Goal: Information Seeking & Learning: Learn about a topic

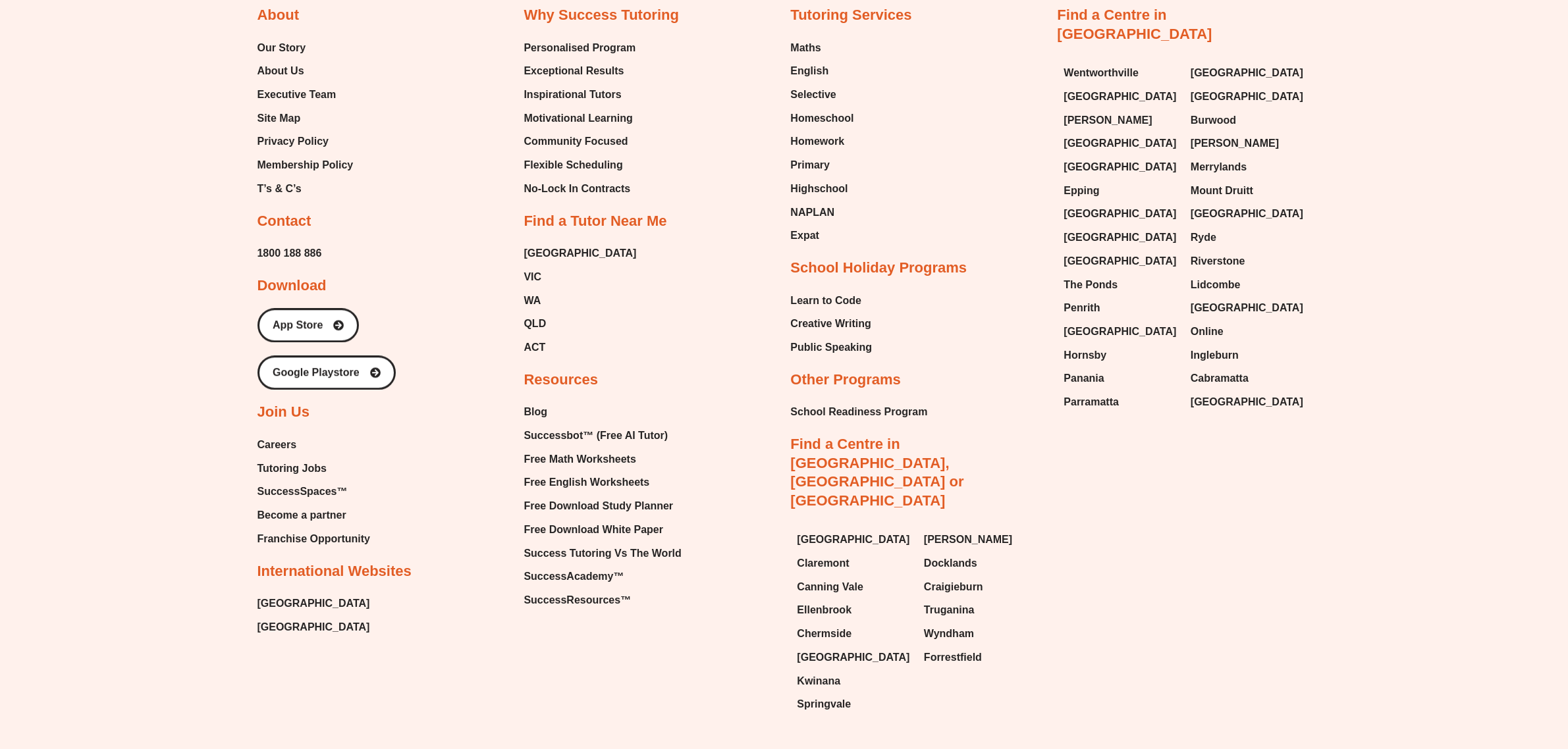
scroll to position [4574, 0]
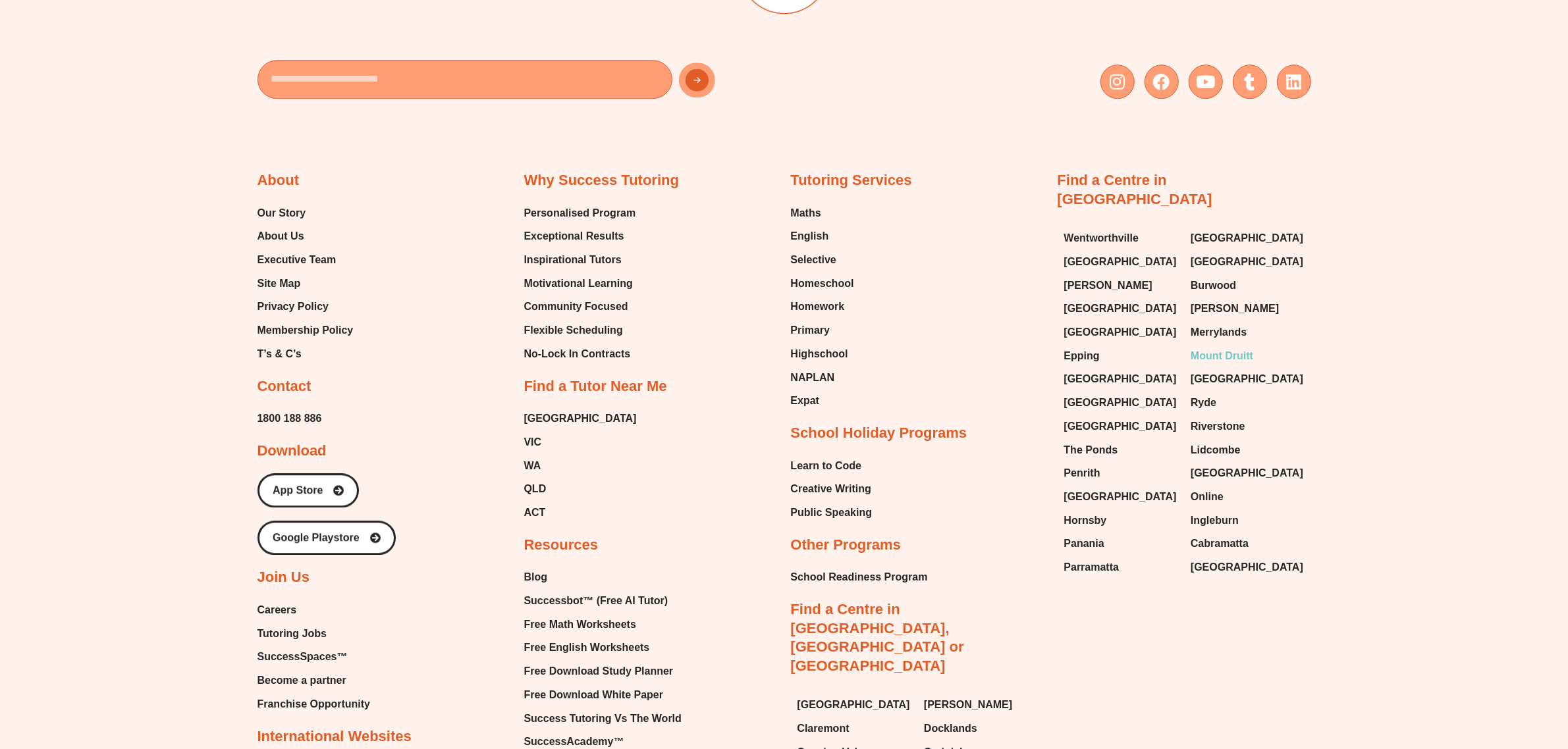
click at [1209, 346] on span "Mount Druitt" at bounding box center [1222, 355] width 63 height 20
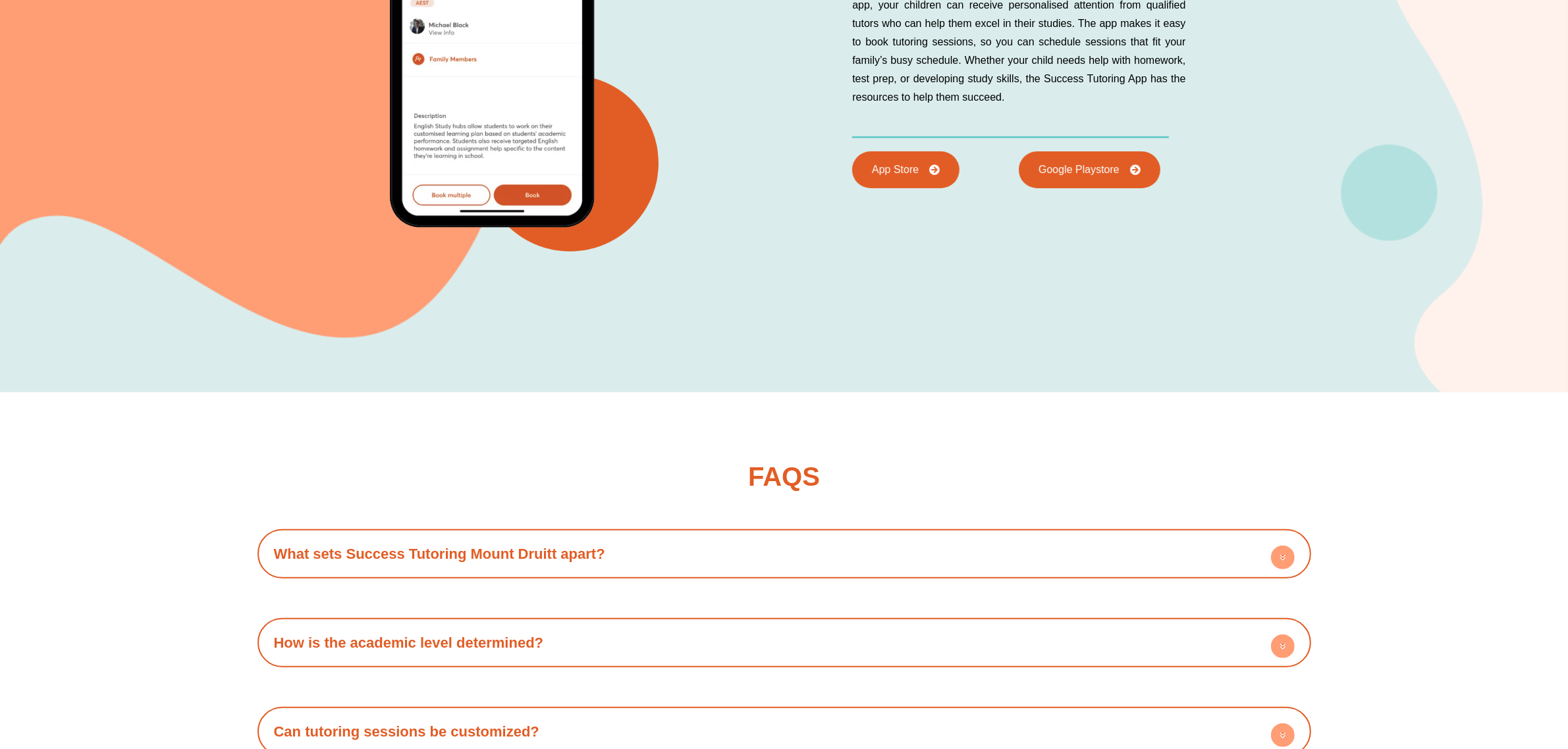
scroll to position [7078, 0]
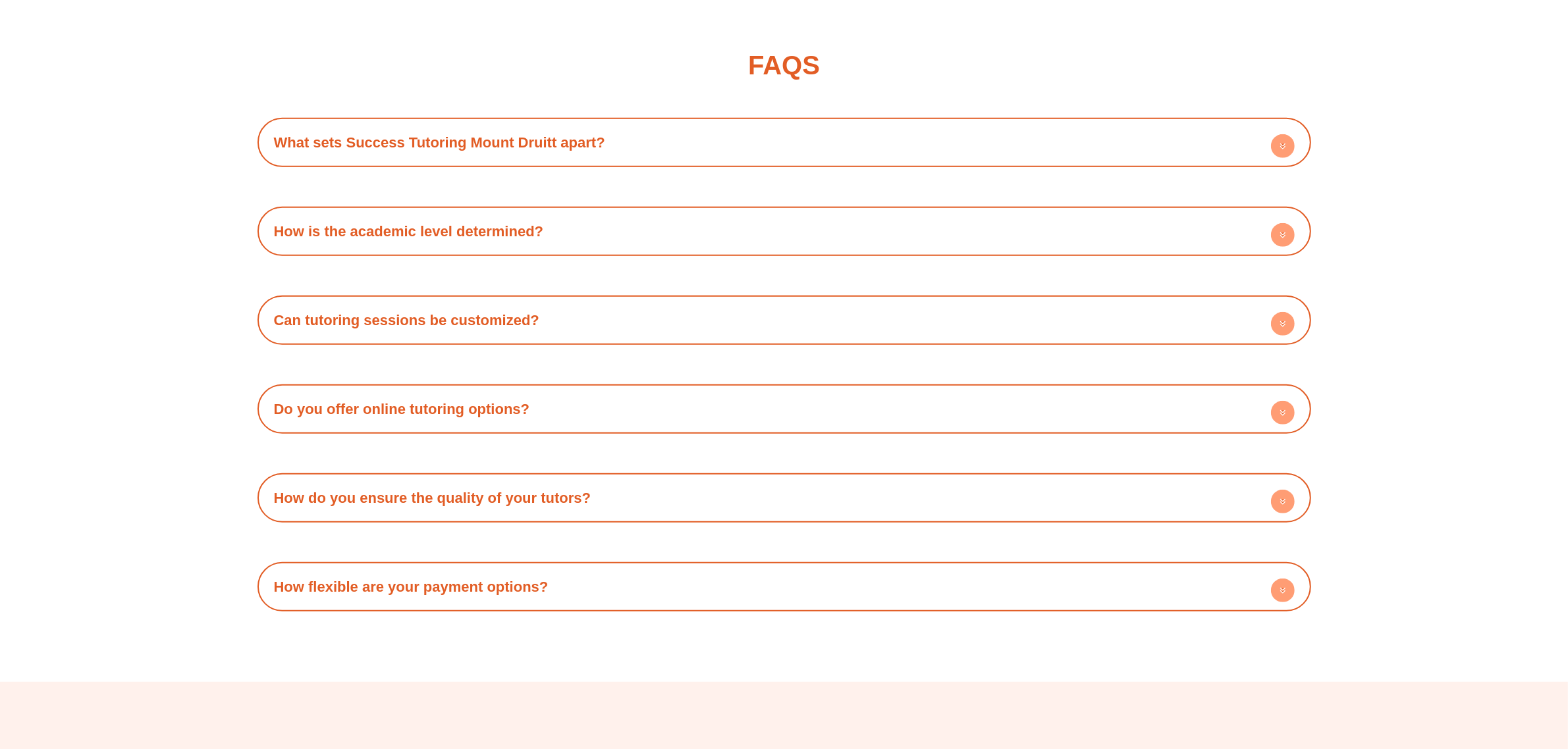
click at [1283, 587] on circle at bounding box center [1283, 590] width 23 height 23
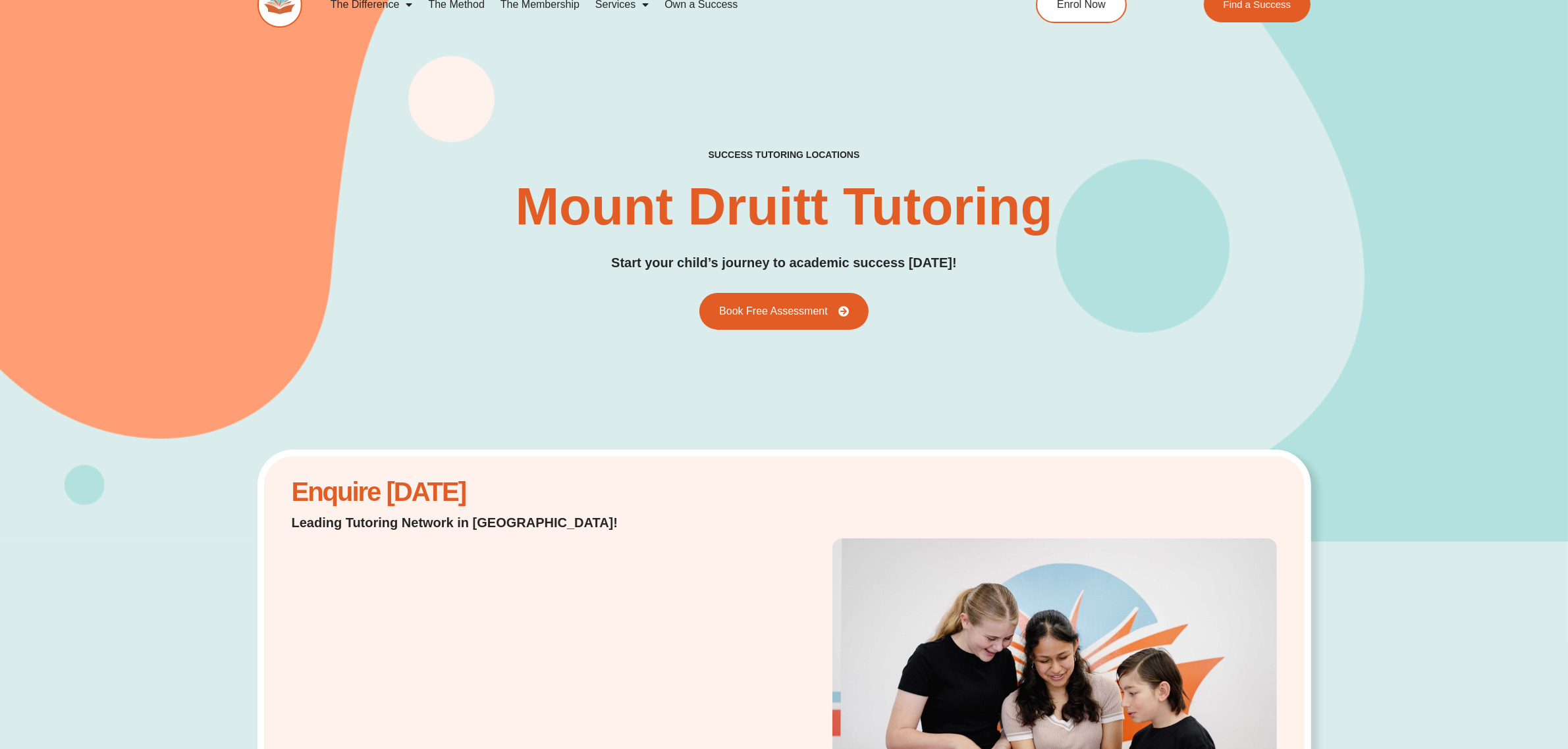
scroll to position [0, 0]
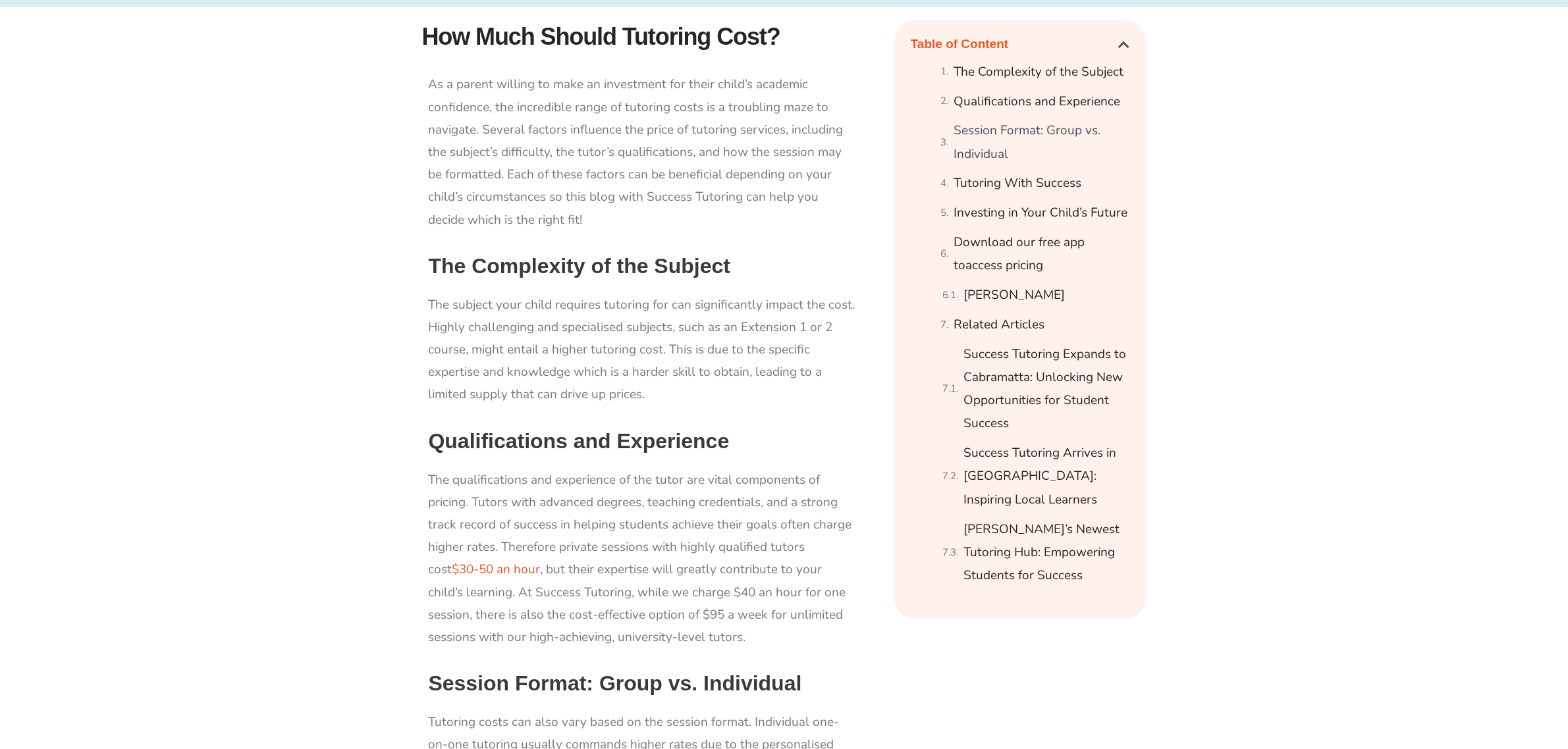
scroll to position [988, 0]
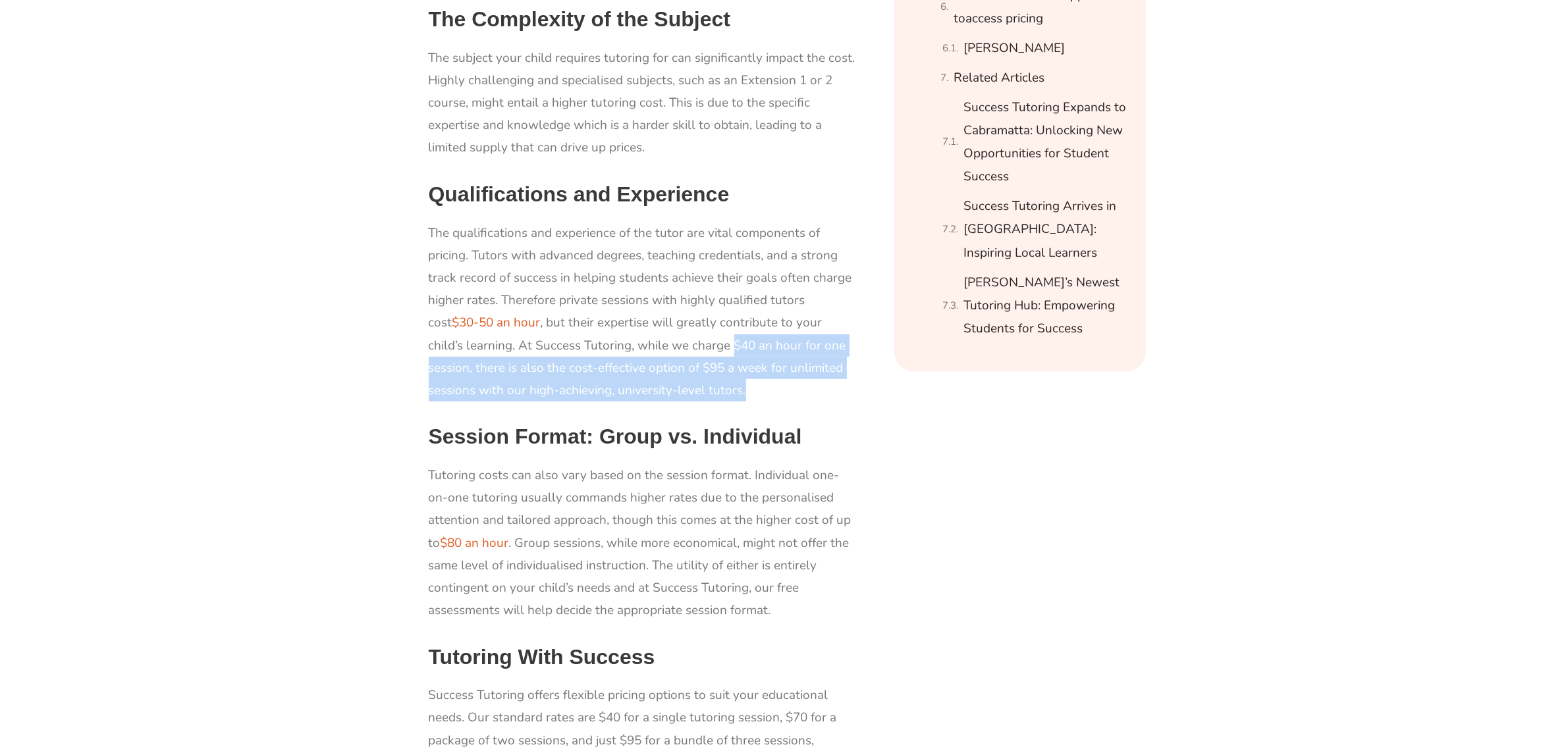
drag, startPoint x: 694, startPoint y: 344, endPoint x: 726, endPoint y: 379, distance: 47.4
click at [726, 379] on p "The qualifications and experience of the tutor are vital components of pricing.…" at bounding box center [643, 312] width 428 height 180
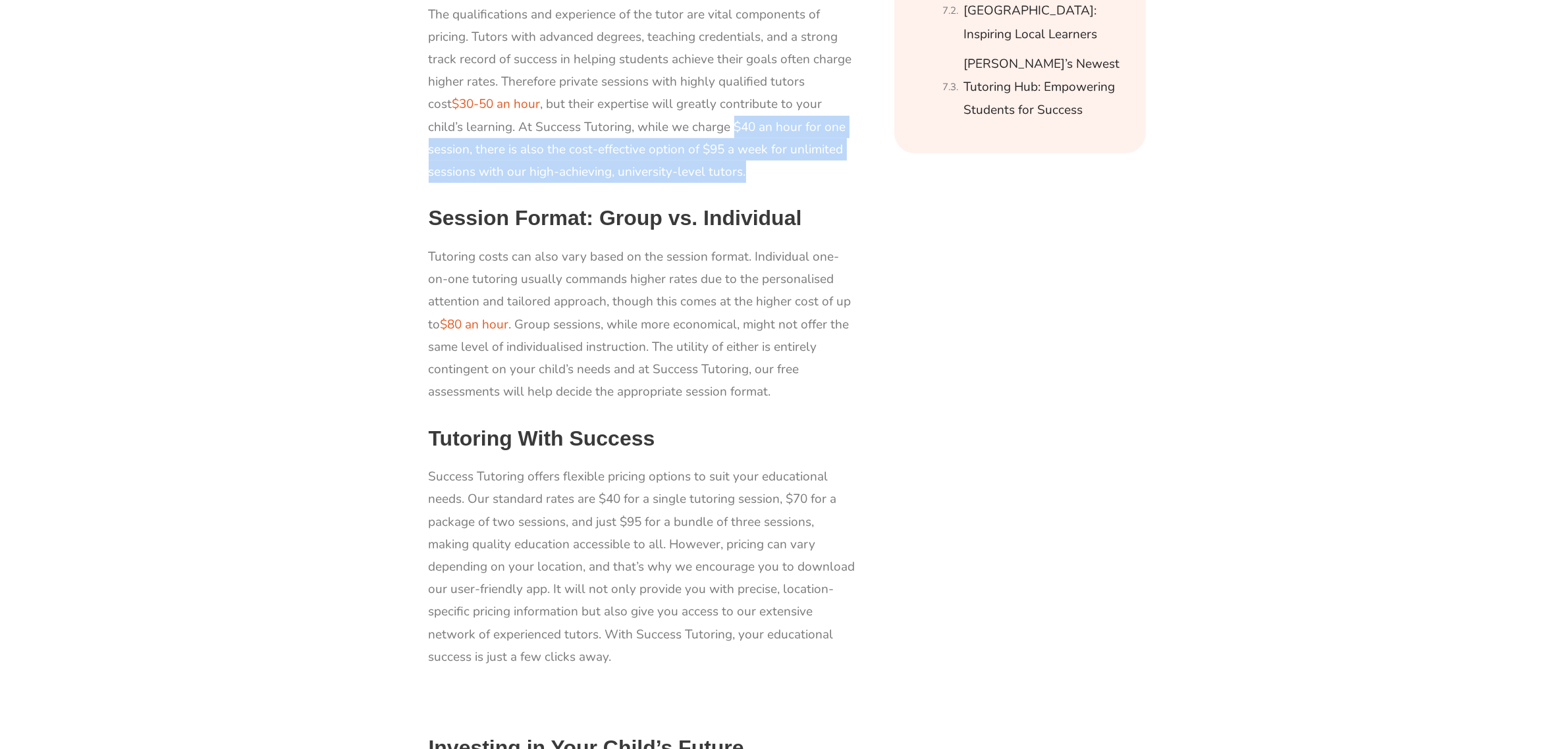
scroll to position [1317, 0]
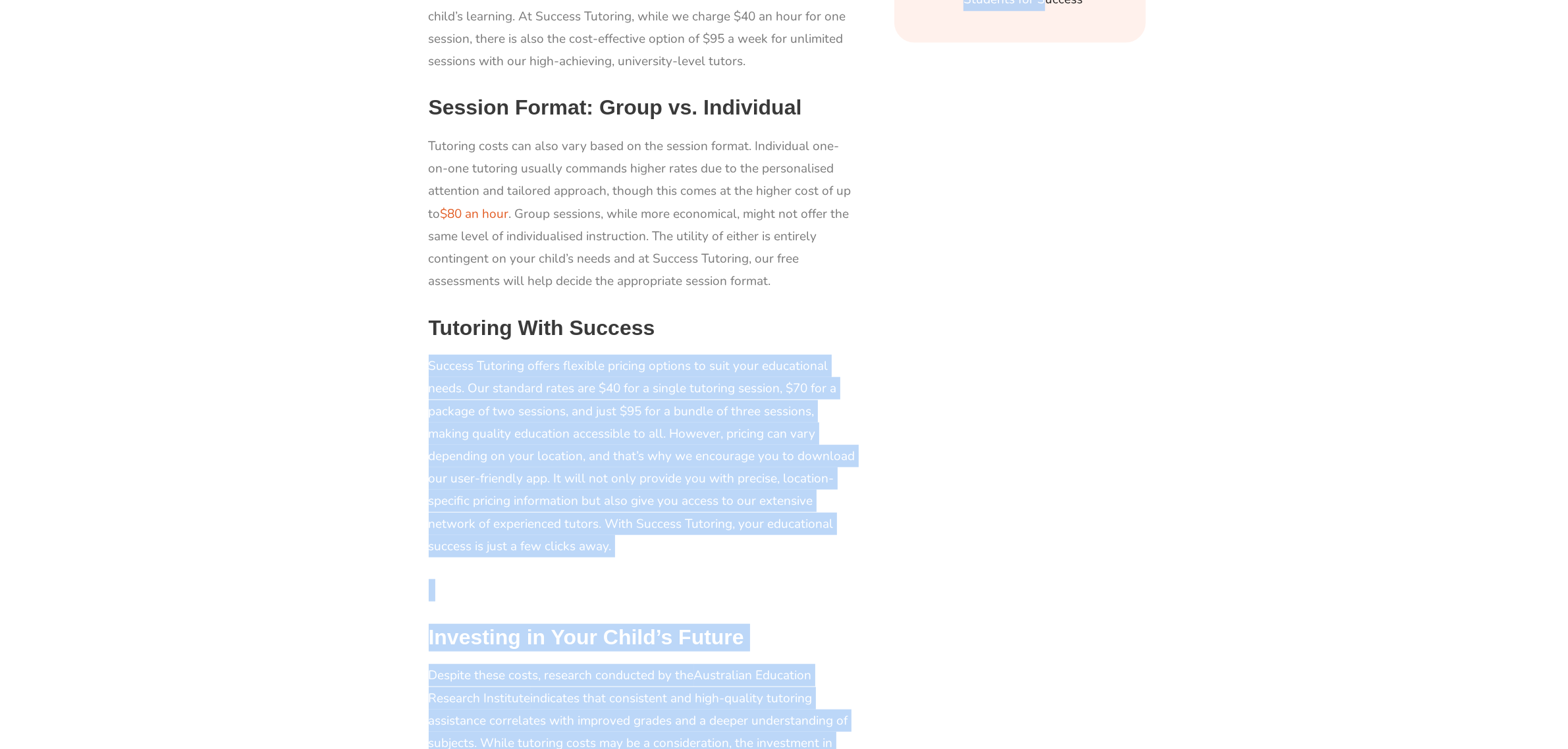
drag, startPoint x: 431, startPoint y: 366, endPoint x: 905, endPoint y: 523, distance: 499.3
click at [905, 523] on div "How Much Should Tutoring Cost? As a parent willing to make an investment for th…" at bounding box center [784, 370] width 738 height 1865
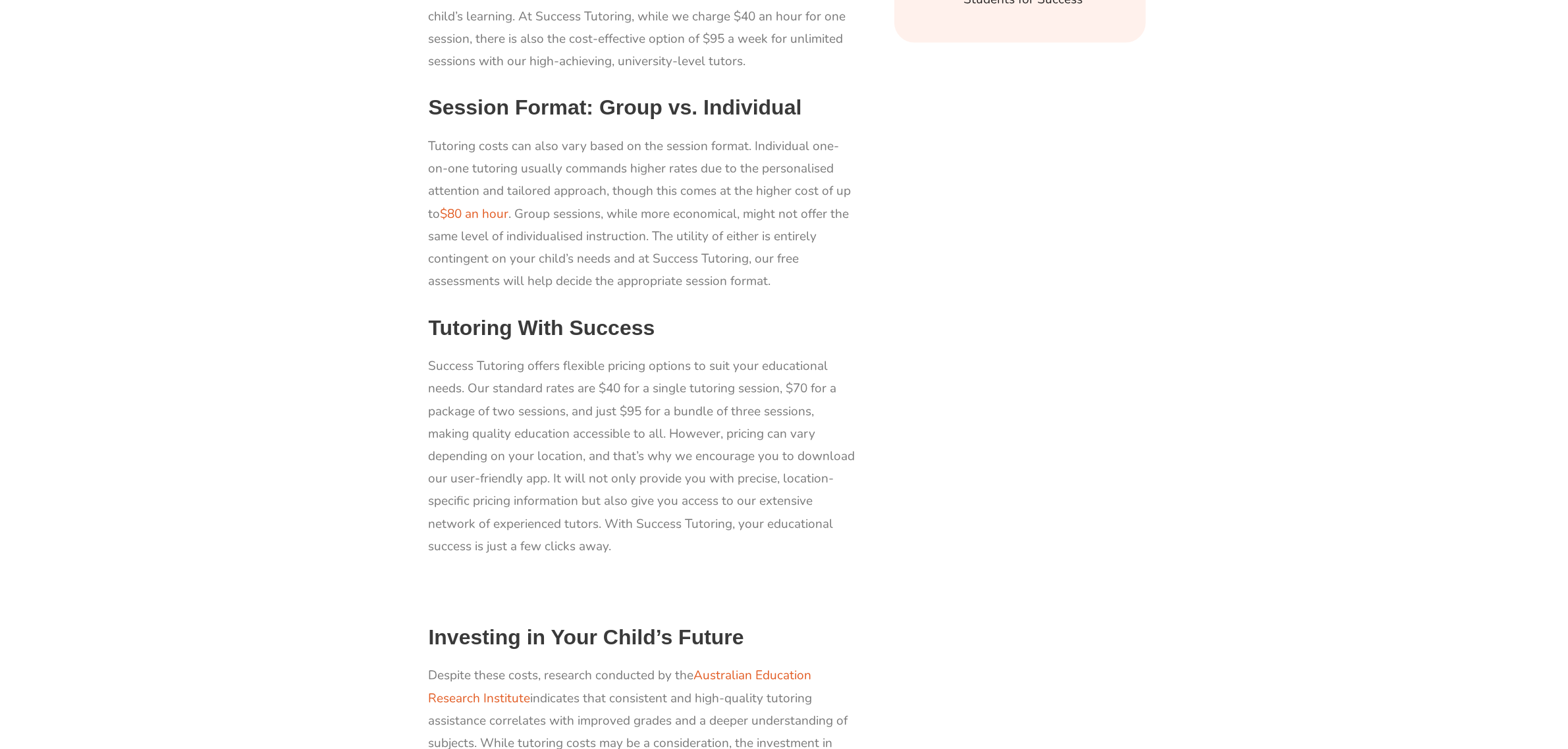
click at [966, 512] on div "Table of Content The Complexity of the Subject Qualifications and Experience Se…" at bounding box center [1020, 370] width 265 height 1865
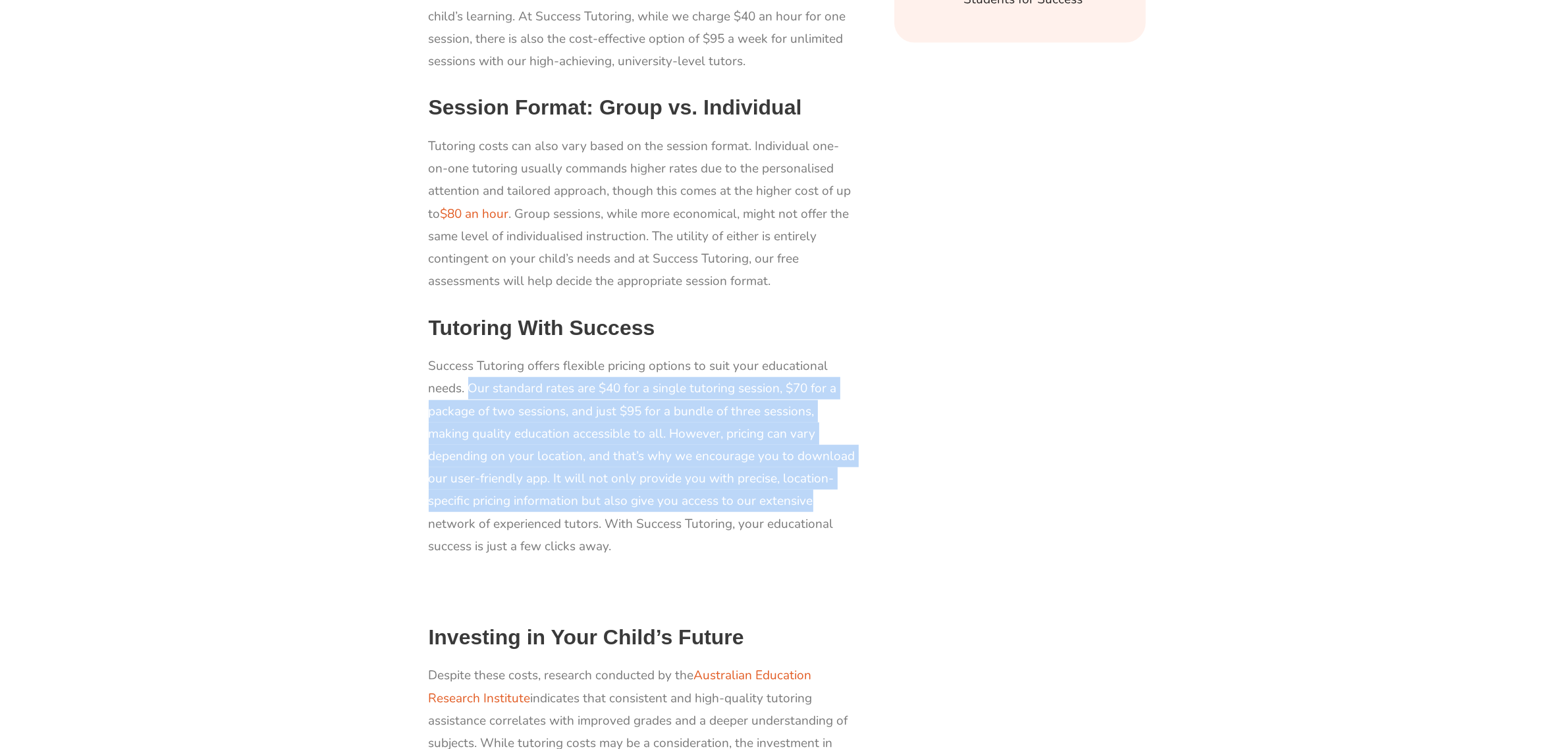
drag, startPoint x: 468, startPoint y: 387, endPoint x: 863, endPoint y: 498, distance: 410.3
click at [861, 498] on div "As a parent willing to make an investment for their child’s academic confidence…" at bounding box center [642, 192] width 441 height 1405
click at [881, 444] on div "How Much Should Tutoring Cost? As a parent willing to make an investment for th…" at bounding box center [652, 370] width 473 height 1865
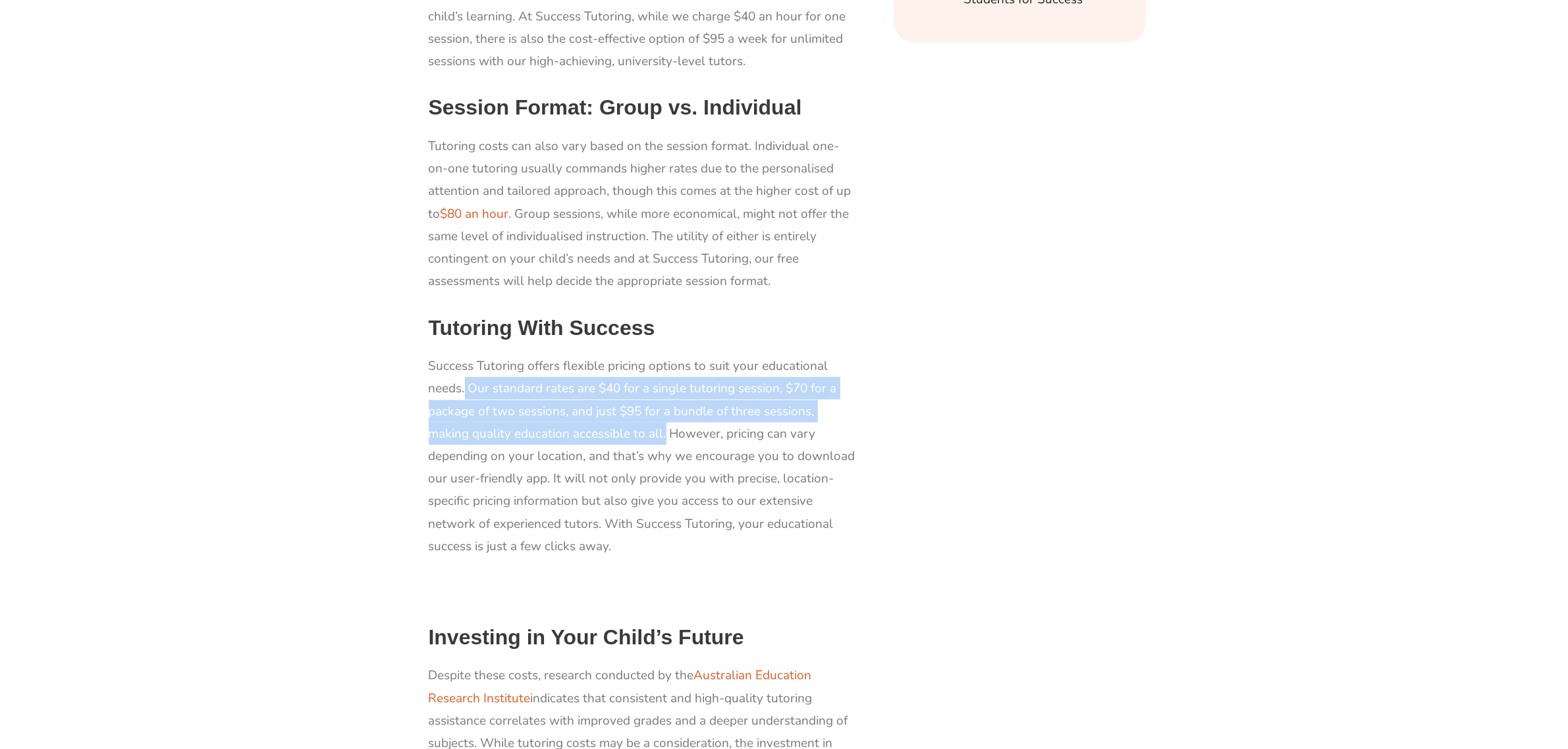
drag, startPoint x: 466, startPoint y: 387, endPoint x: 664, endPoint y: 433, distance: 203.3
click at [664, 433] on p "Success Tutoring offers flexible pricing options to suit your educational needs…" at bounding box center [643, 456] width 428 height 203
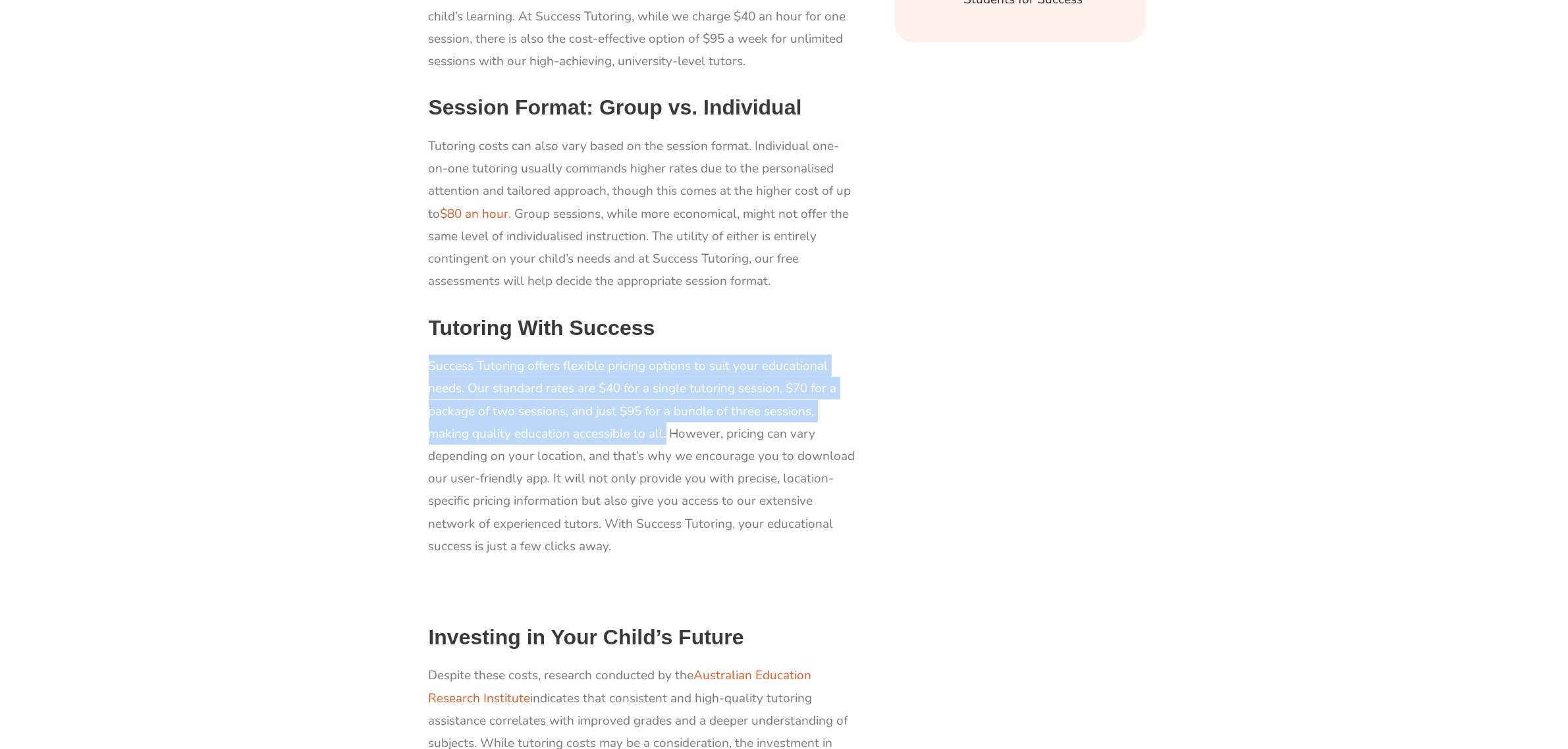
drag, startPoint x: 555, startPoint y: 380, endPoint x: 666, endPoint y: 439, distance: 125.7
click at [666, 439] on p "Success Tutoring offers flexible pricing options to suit your educational needs…" at bounding box center [643, 456] width 428 height 203
copy p "Success Tutoring offers flexible pricing options to suit your educational needs…"
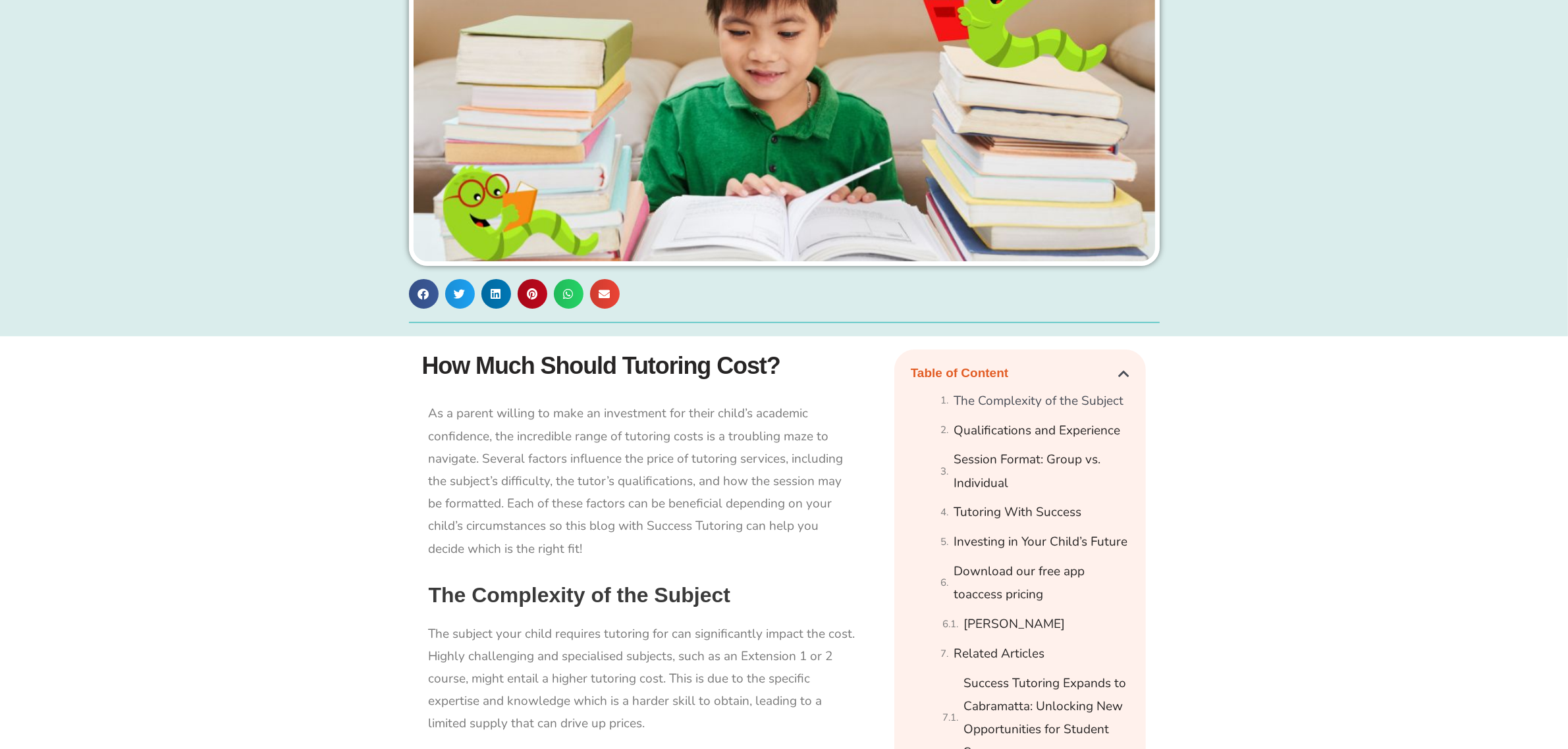
scroll to position [0, 0]
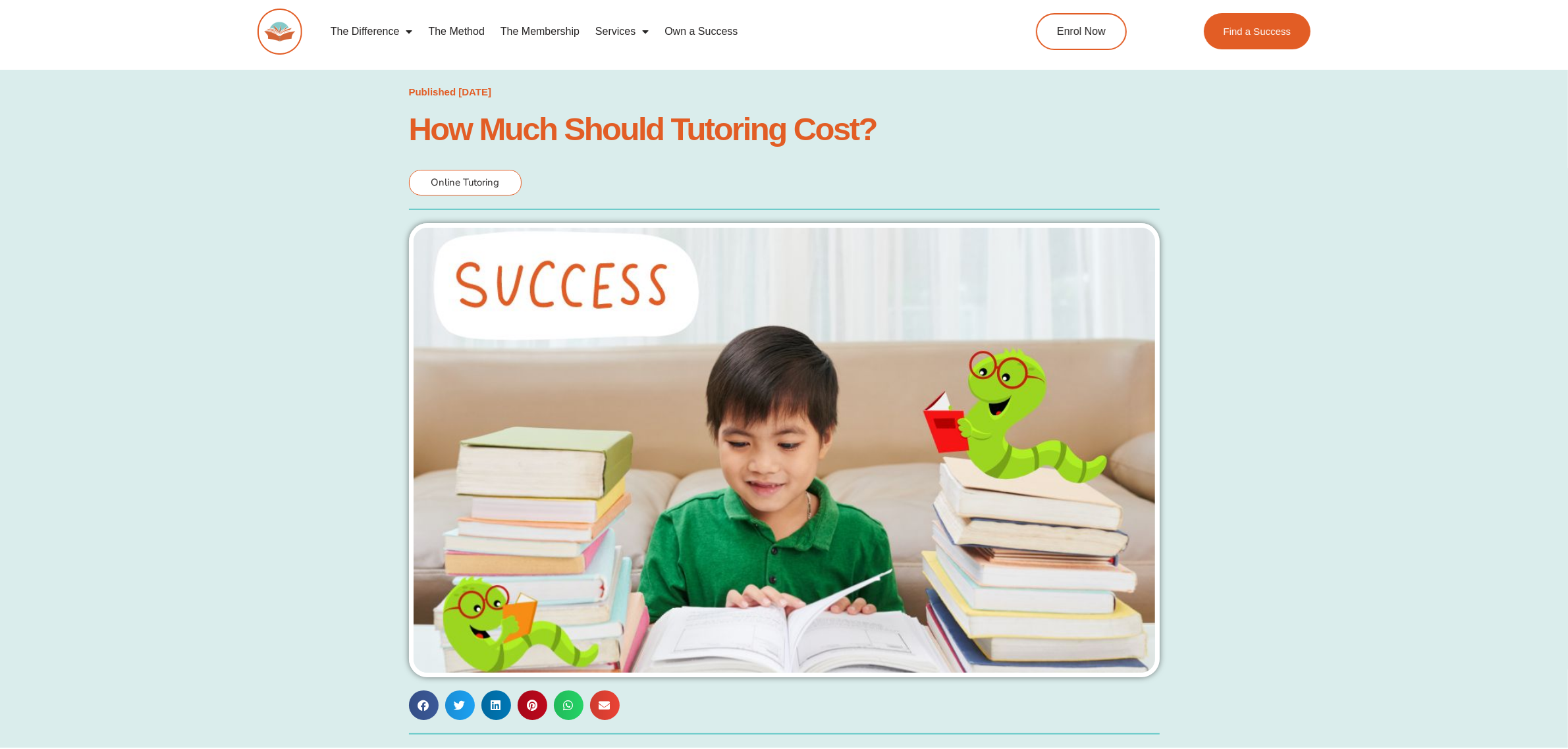
click at [705, 479] on img at bounding box center [784, 451] width 751 height 455
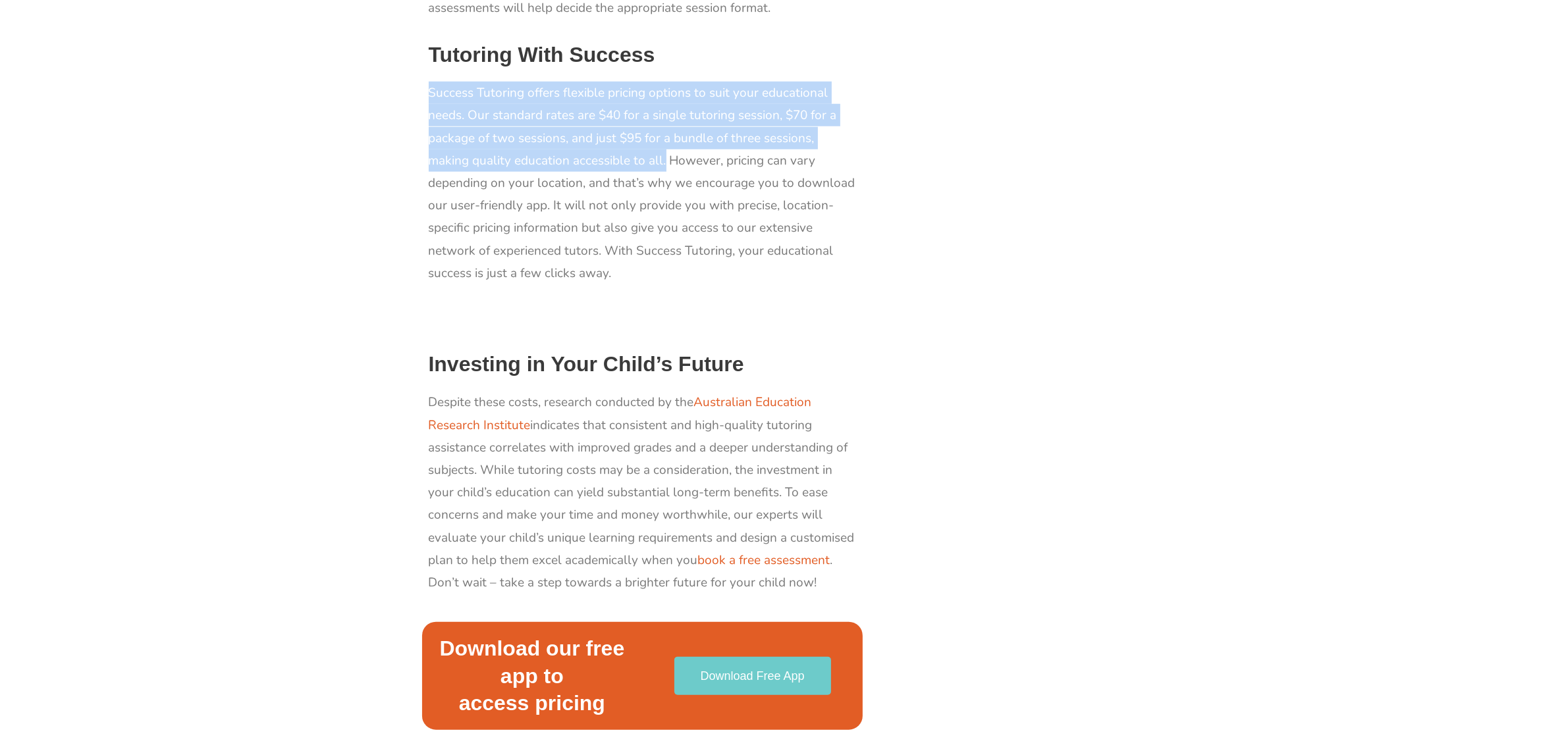
scroll to position [1811, 0]
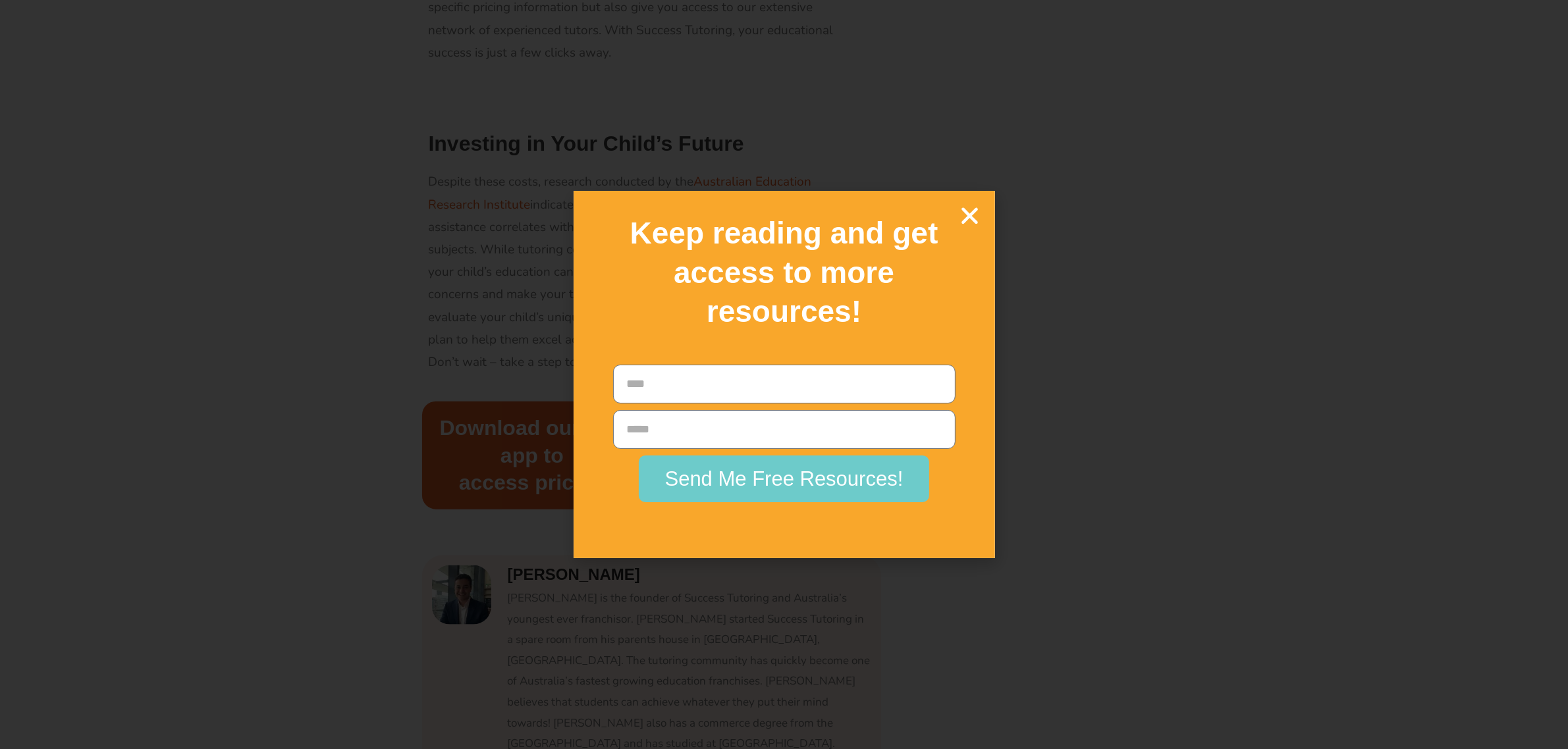
click at [973, 216] on icon "Close" at bounding box center [971, 216] width 23 height 23
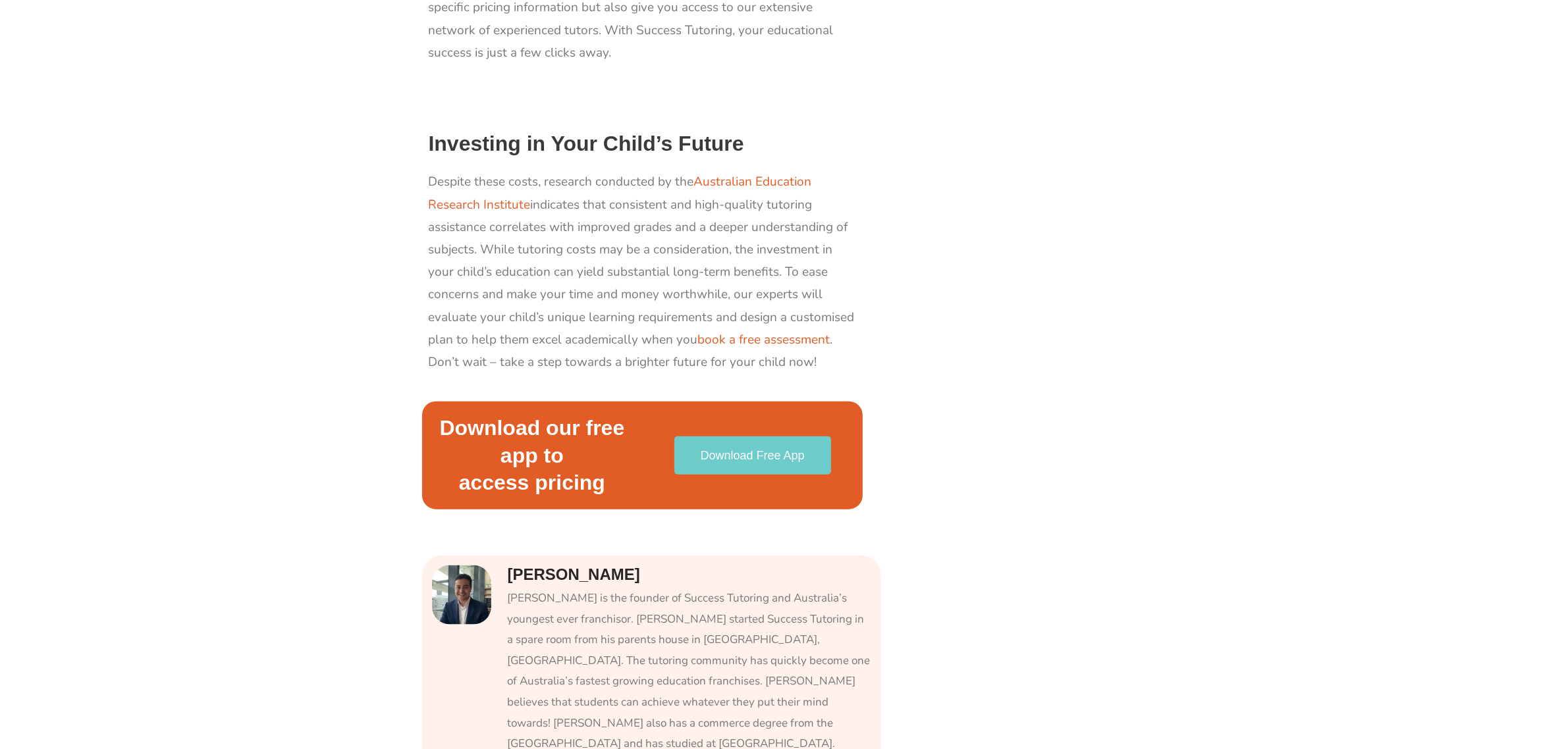
scroll to position [1975, 0]
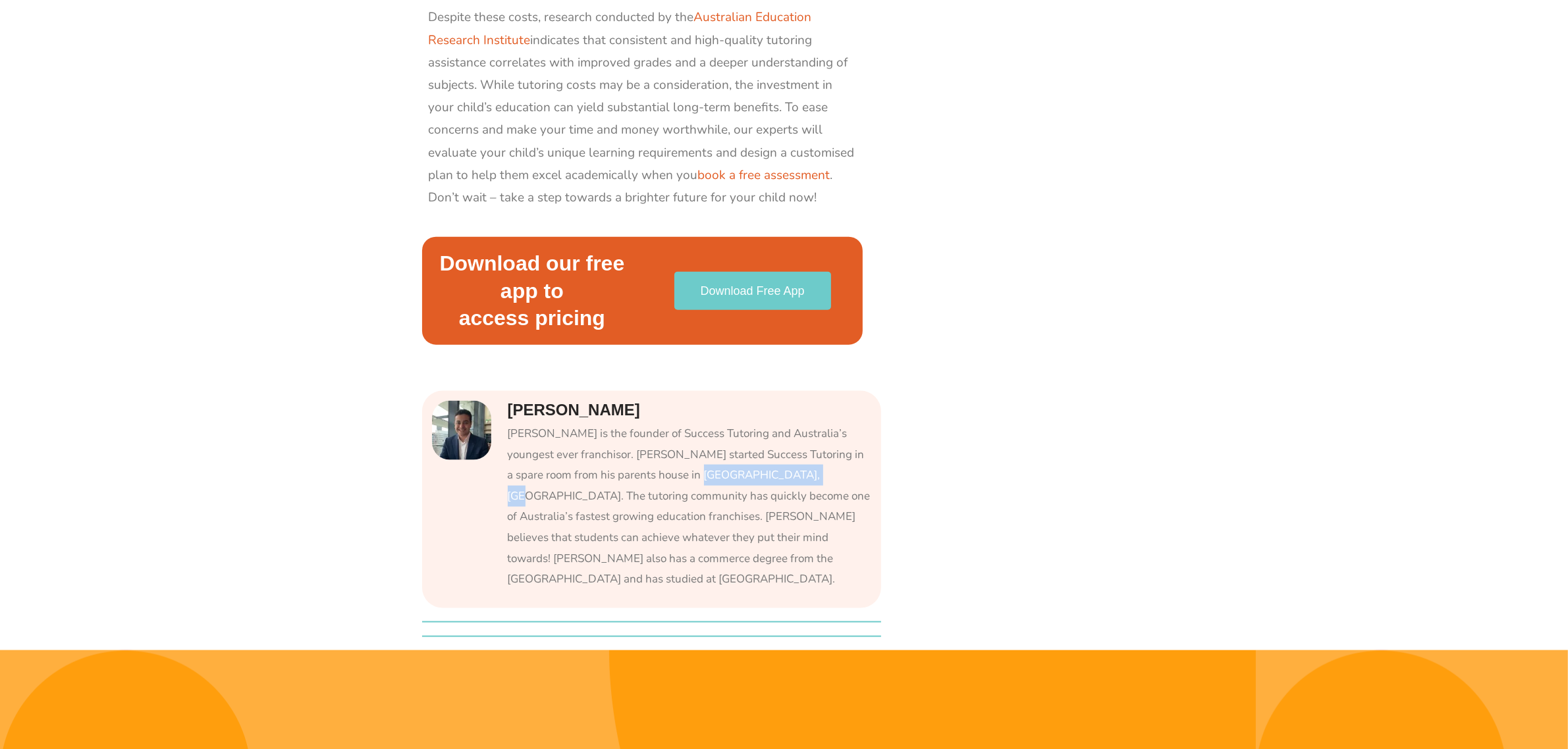
drag, startPoint x: 663, startPoint y: 474, endPoint x: 775, endPoint y: 479, distance: 112.1
click at [775, 479] on div "Michael Black is the founder of Success Tutoring and Australia’s youngest ever …" at bounding box center [689, 506] width 363 height 166
copy div "Bossley Park, Sydney."
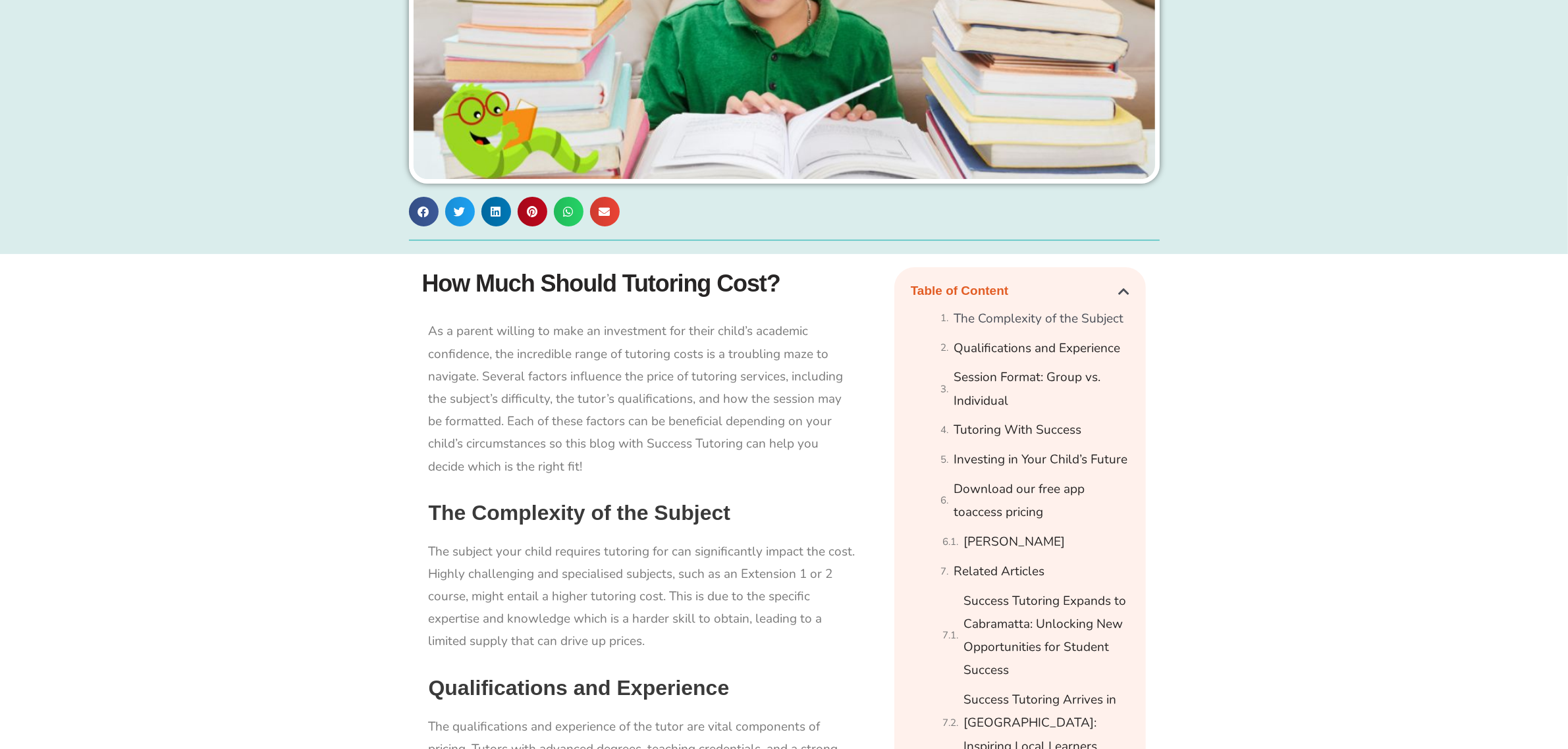
scroll to position [0, 0]
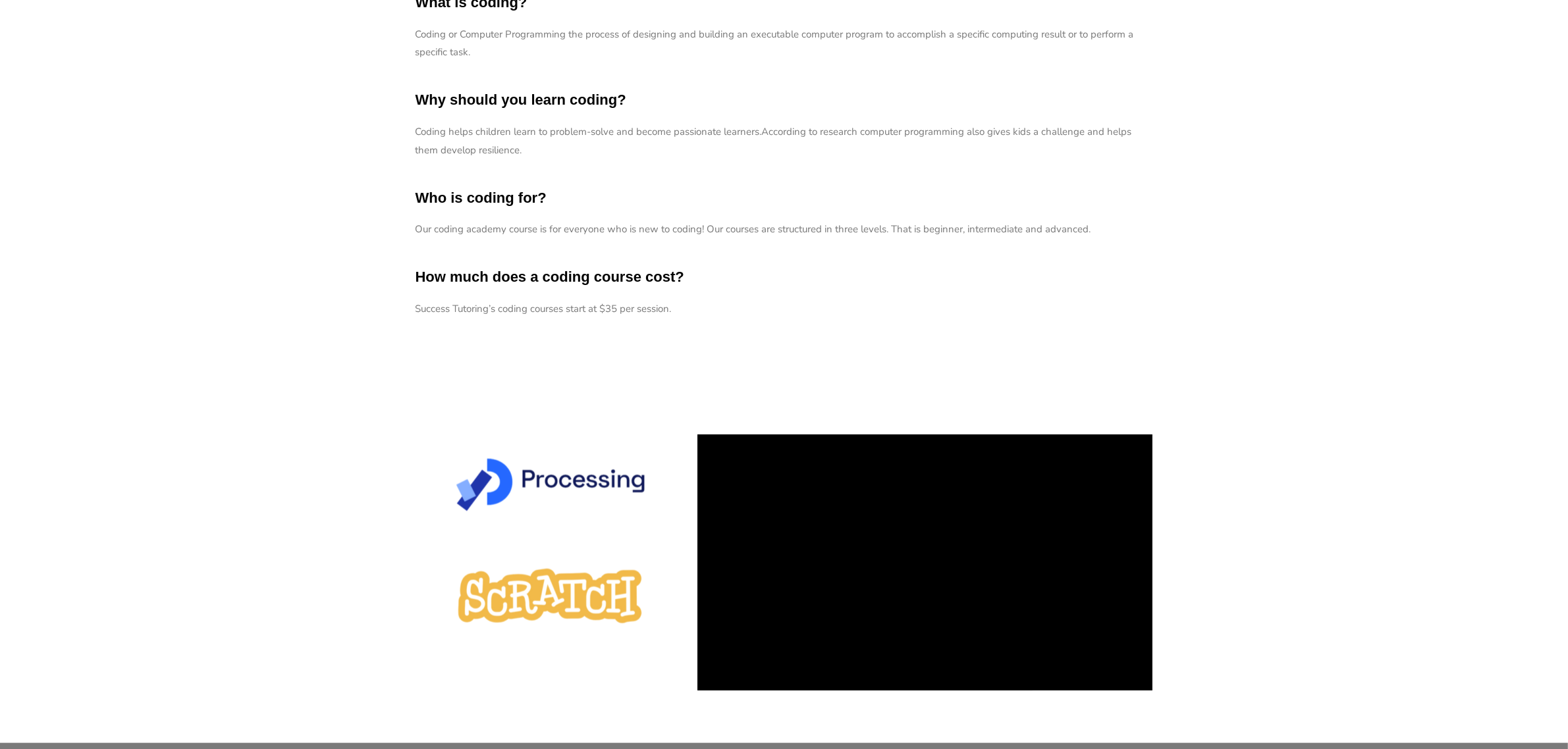
scroll to position [1646, 0]
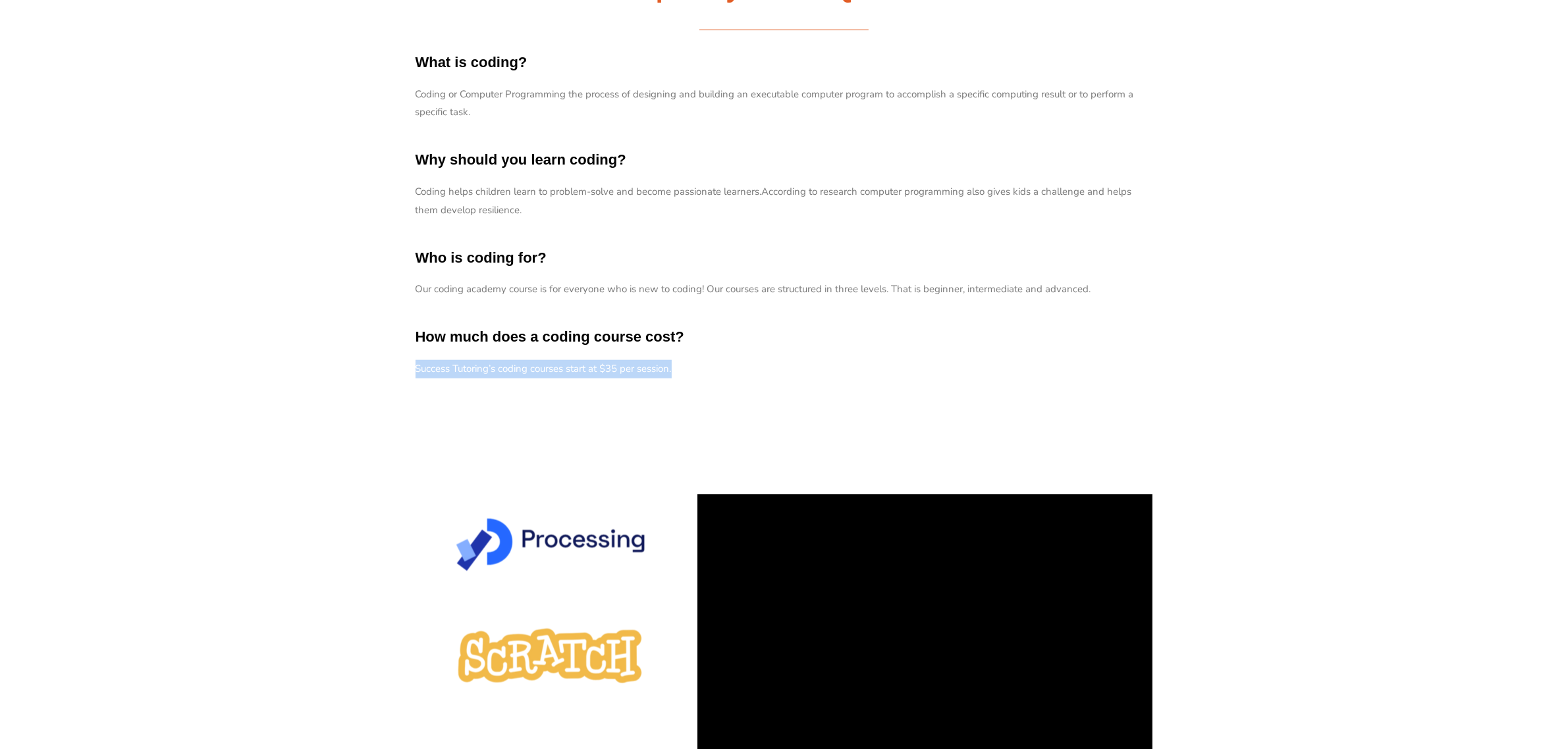
drag, startPoint x: 416, startPoint y: 369, endPoint x: 675, endPoint y: 376, distance: 259.1
click at [675, 376] on p "Success Tutoring’s coding courses start at $35 per session." at bounding box center [784, 369] width 738 height 19
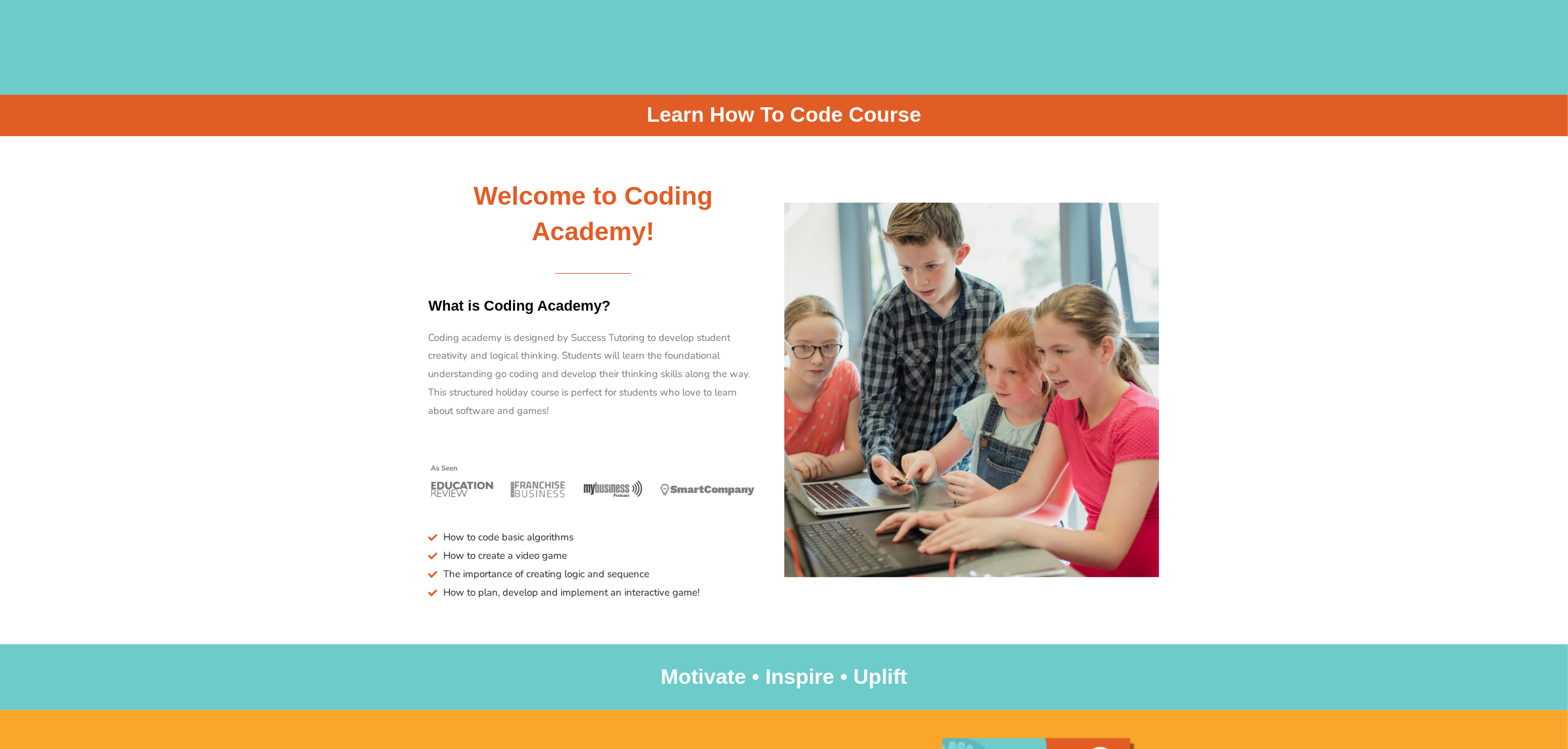
scroll to position [412, 0]
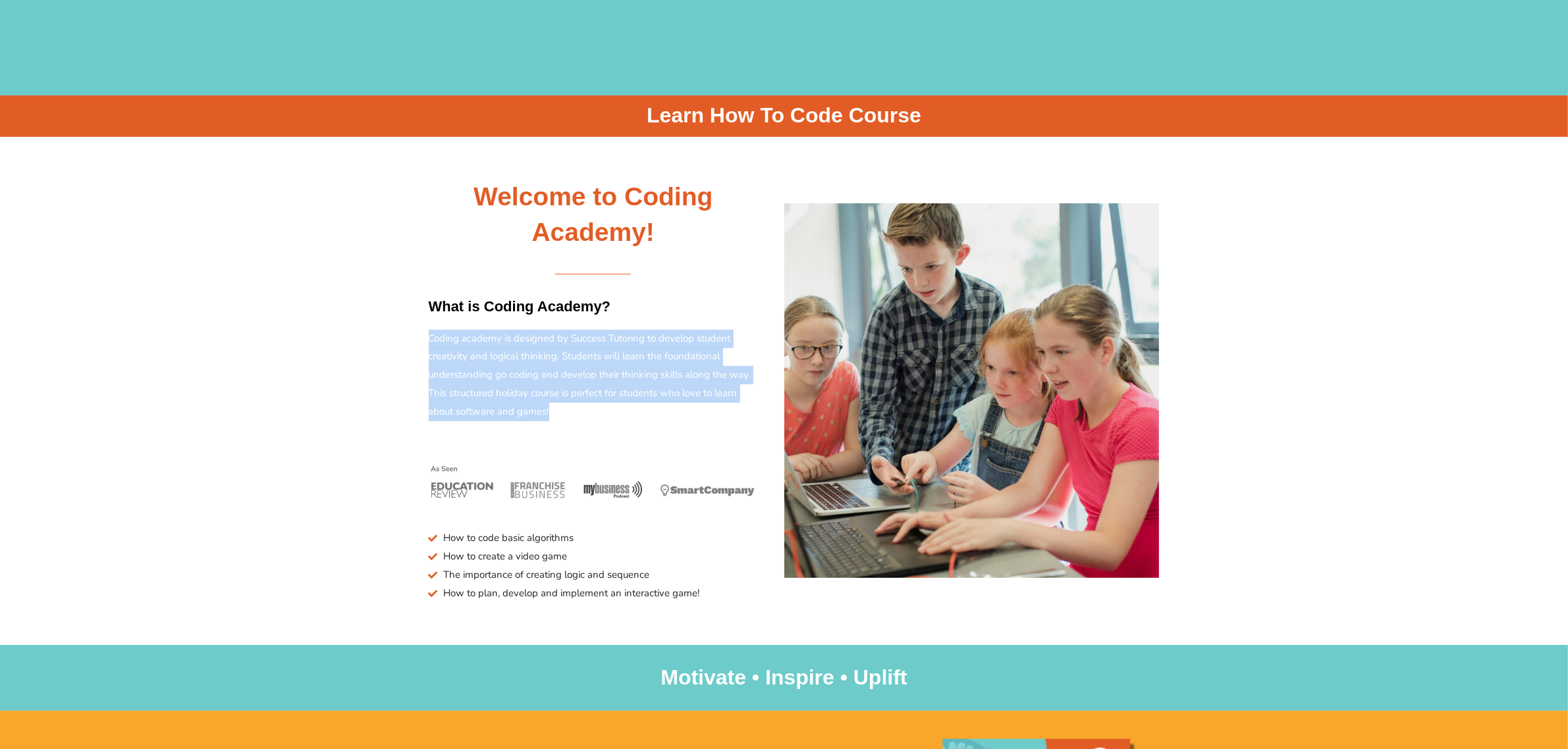
drag, startPoint x: 429, startPoint y: 338, endPoint x: 554, endPoint y: 412, distance: 145.3
click at [554, 412] on p "Coding academy is designed by Success Tutoring to develop student creativity an…" at bounding box center [594, 375] width 330 height 91
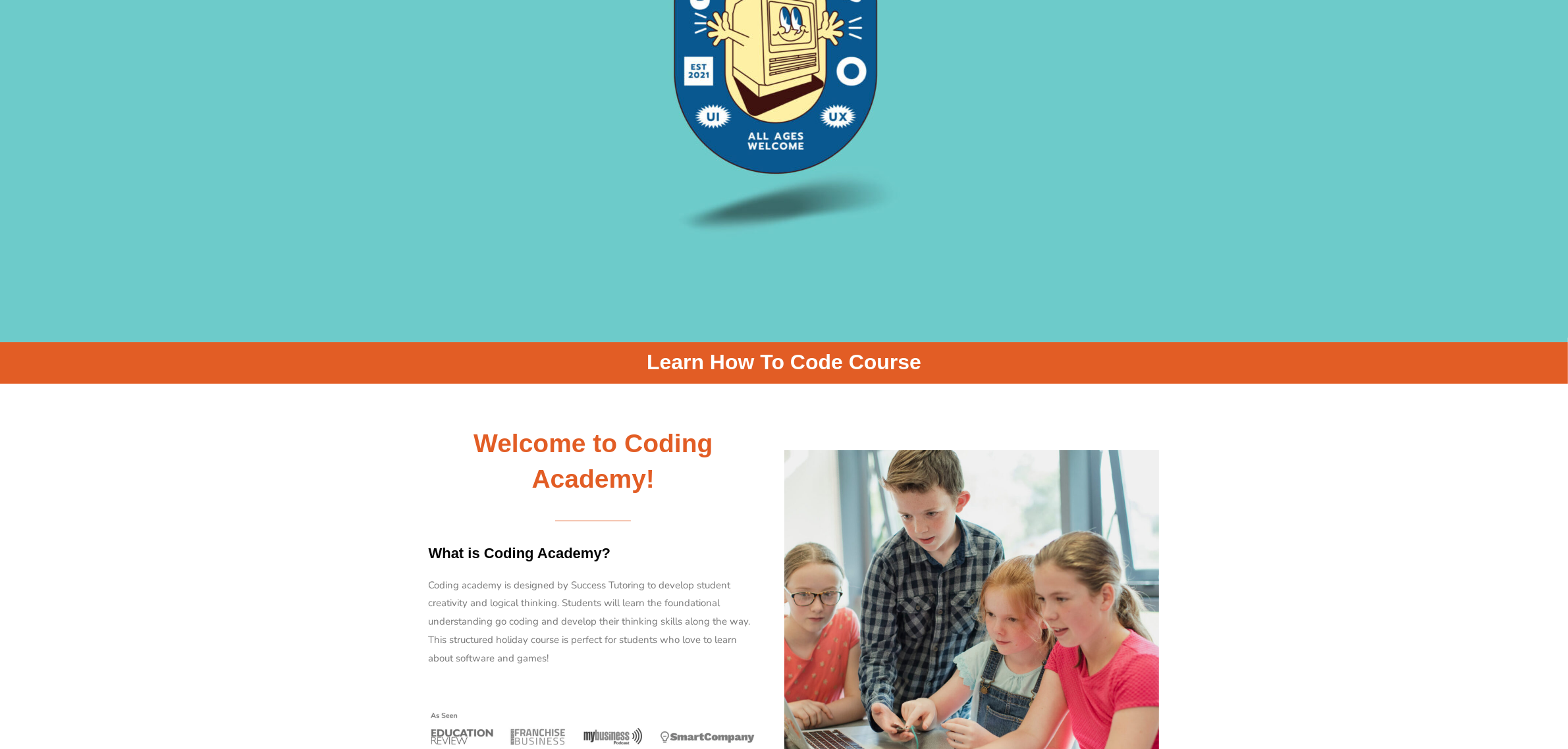
drag, startPoint x: 66, startPoint y: 257, endPoint x: 66, endPoint y: 248, distance: 9.0
click at [66, 257] on div at bounding box center [784, 71] width 1555 height 506
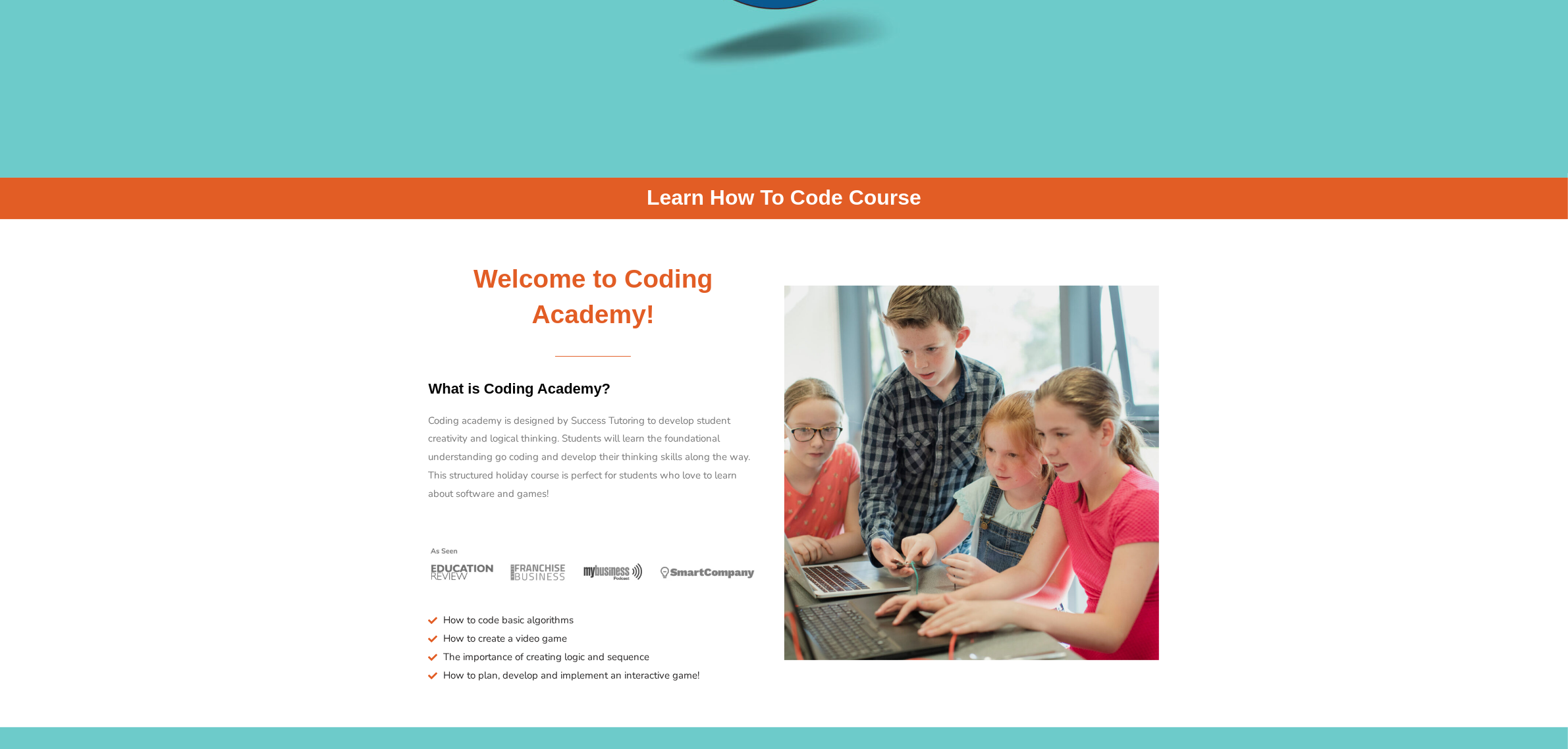
scroll to position [658, 0]
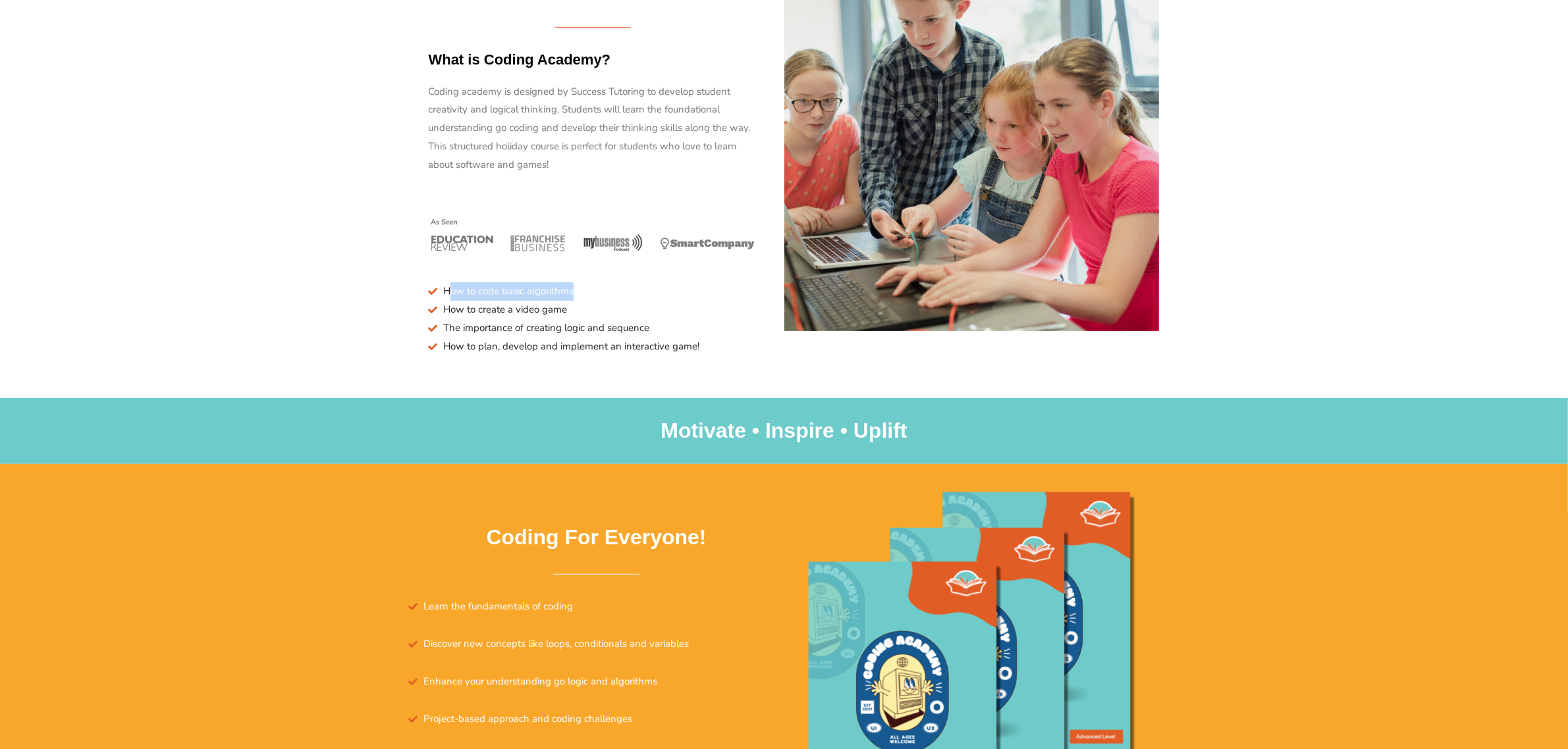
drag, startPoint x: 448, startPoint y: 288, endPoint x: 577, endPoint y: 291, distance: 129.0
click at [577, 291] on li "How to code basic algorithms" at bounding box center [594, 292] width 330 height 19
drag, startPoint x: 469, startPoint y: 308, endPoint x: 571, endPoint y: 312, distance: 102.1
click at [571, 312] on li "How to create a video game" at bounding box center [594, 310] width 330 height 19
drag, startPoint x: 452, startPoint y: 324, endPoint x: 571, endPoint y: 328, distance: 119.1
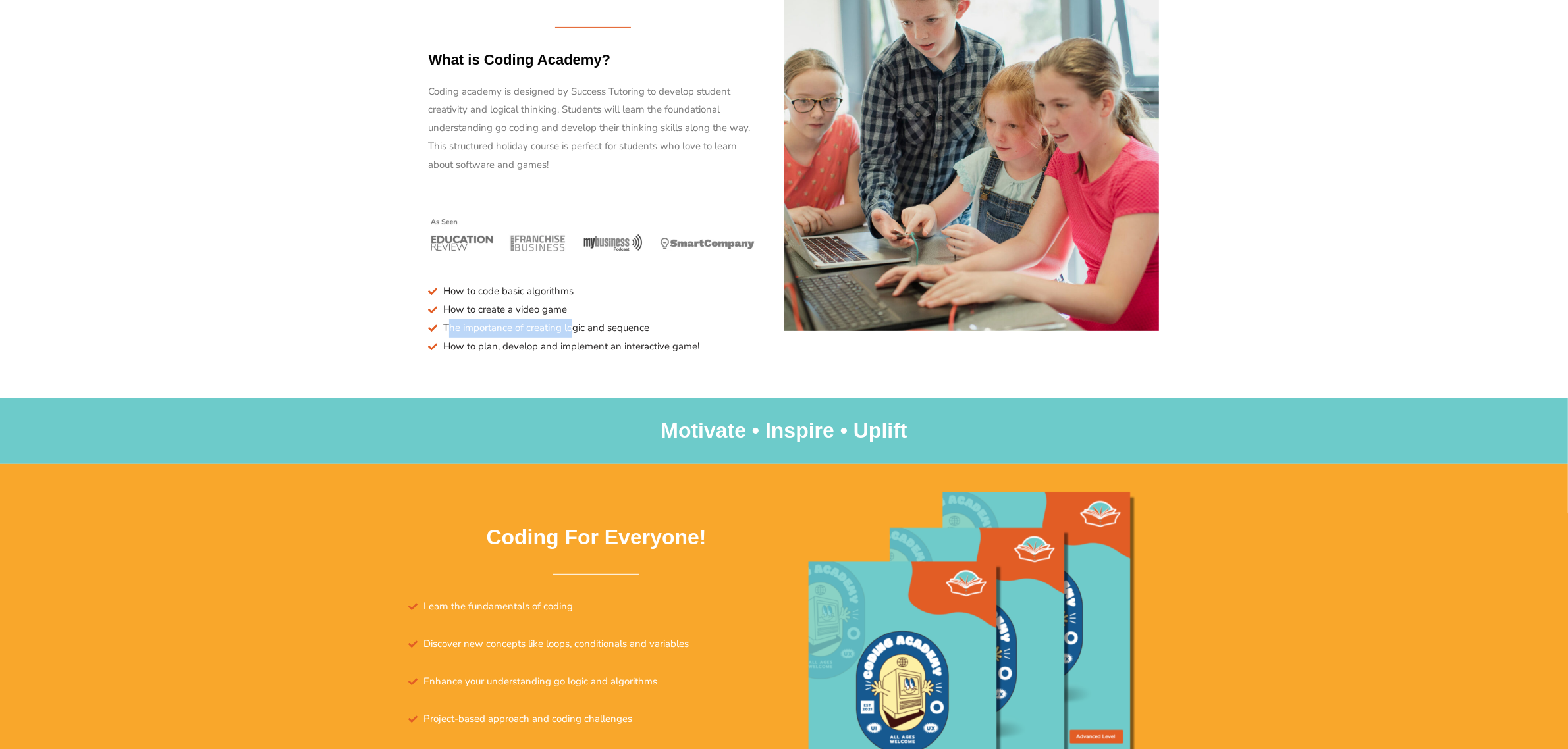
click at [571, 328] on span "The importance of creating logic and sequence" at bounding box center [545, 329] width 209 height 19
drag, startPoint x: 459, startPoint y: 347, endPoint x: 708, endPoint y: 349, distance: 249.0
click at [708, 349] on li "How to plan, develop and implement an interactive game!" at bounding box center [594, 348] width 330 height 19
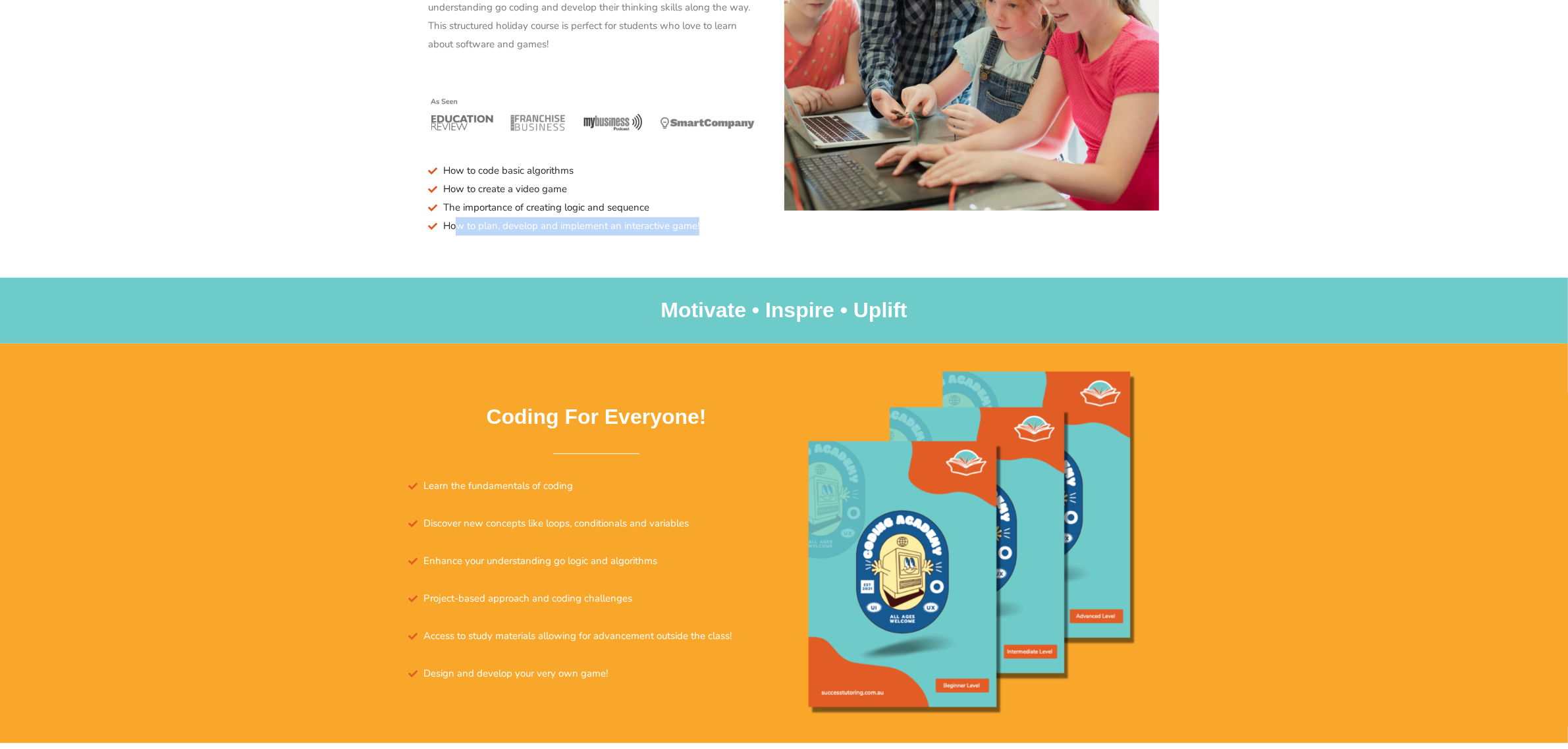
scroll to position [905, 0]
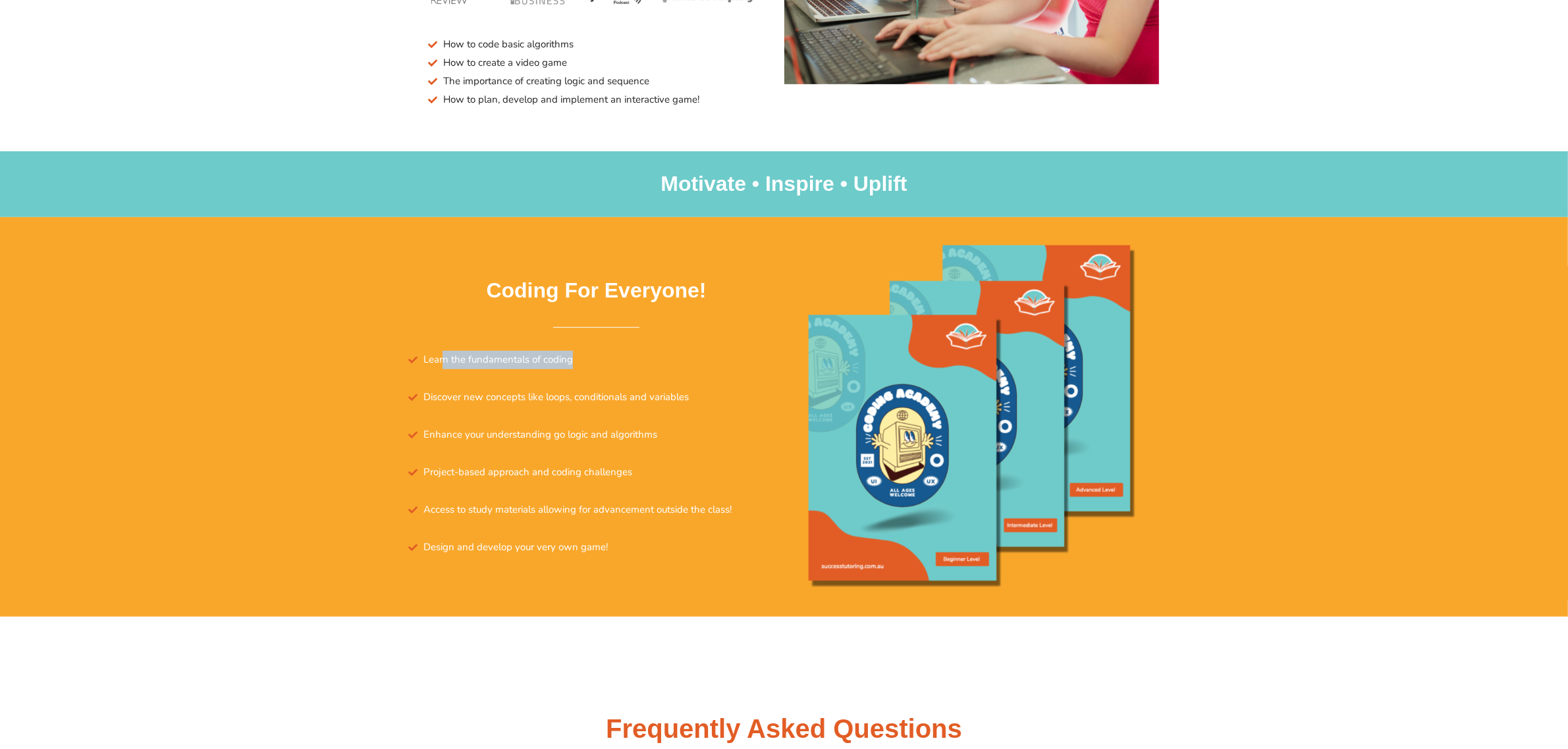
drag, startPoint x: 445, startPoint y: 358, endPoint x: 598, endPoint y: 363, distance: 153.1
click at [598, 363] on li "Learn the fundamentals of coding" at bounding box center [597, 364] width 376 height 27
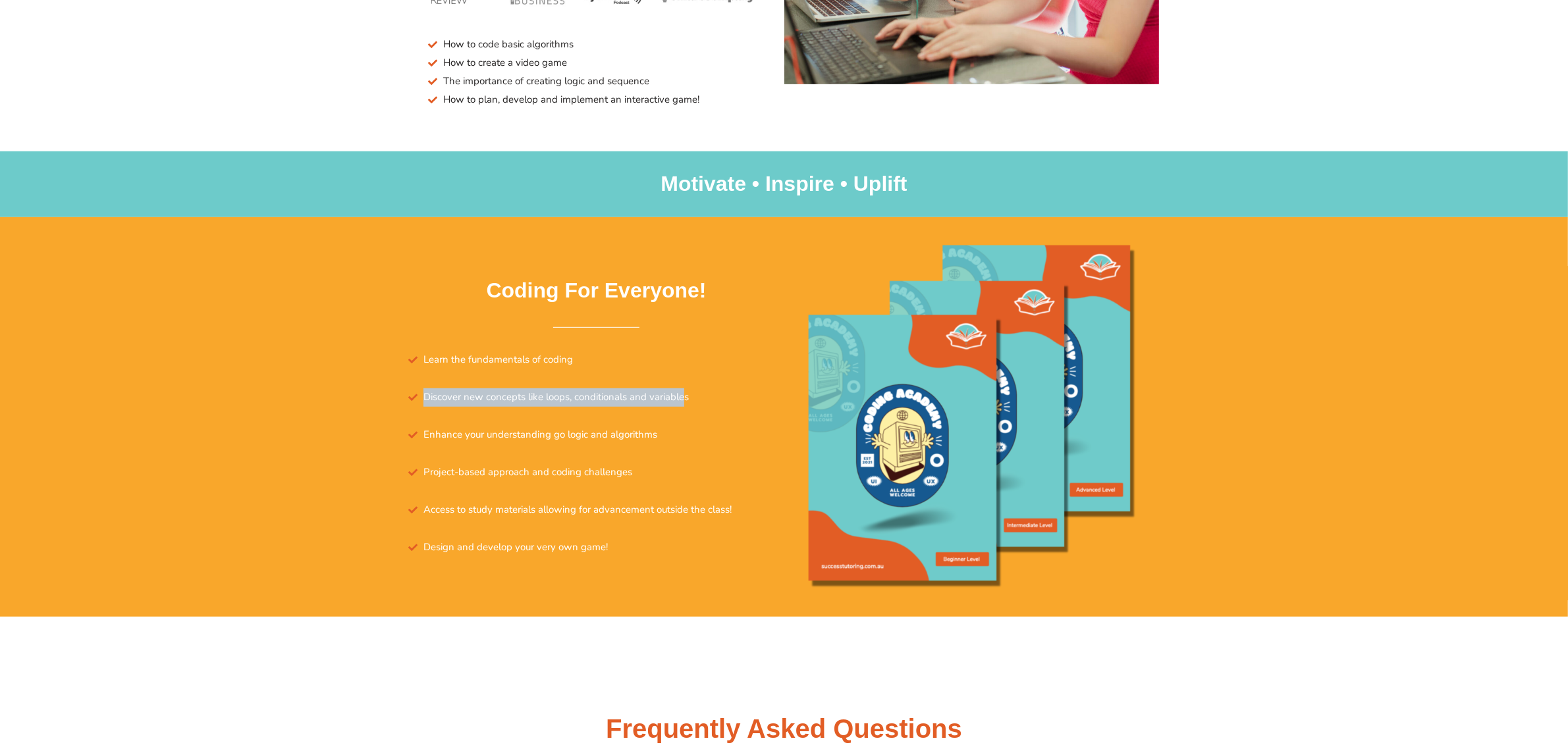
drag, startPoint x: 423, startPoint y: 397, endPoint x: 686, endPoint y: 393, distance: 263.0
click at [686, 393] on span "Discover new concepts like loops, conditionals and variables" at bounding box center [555, 398] width 269 height 19
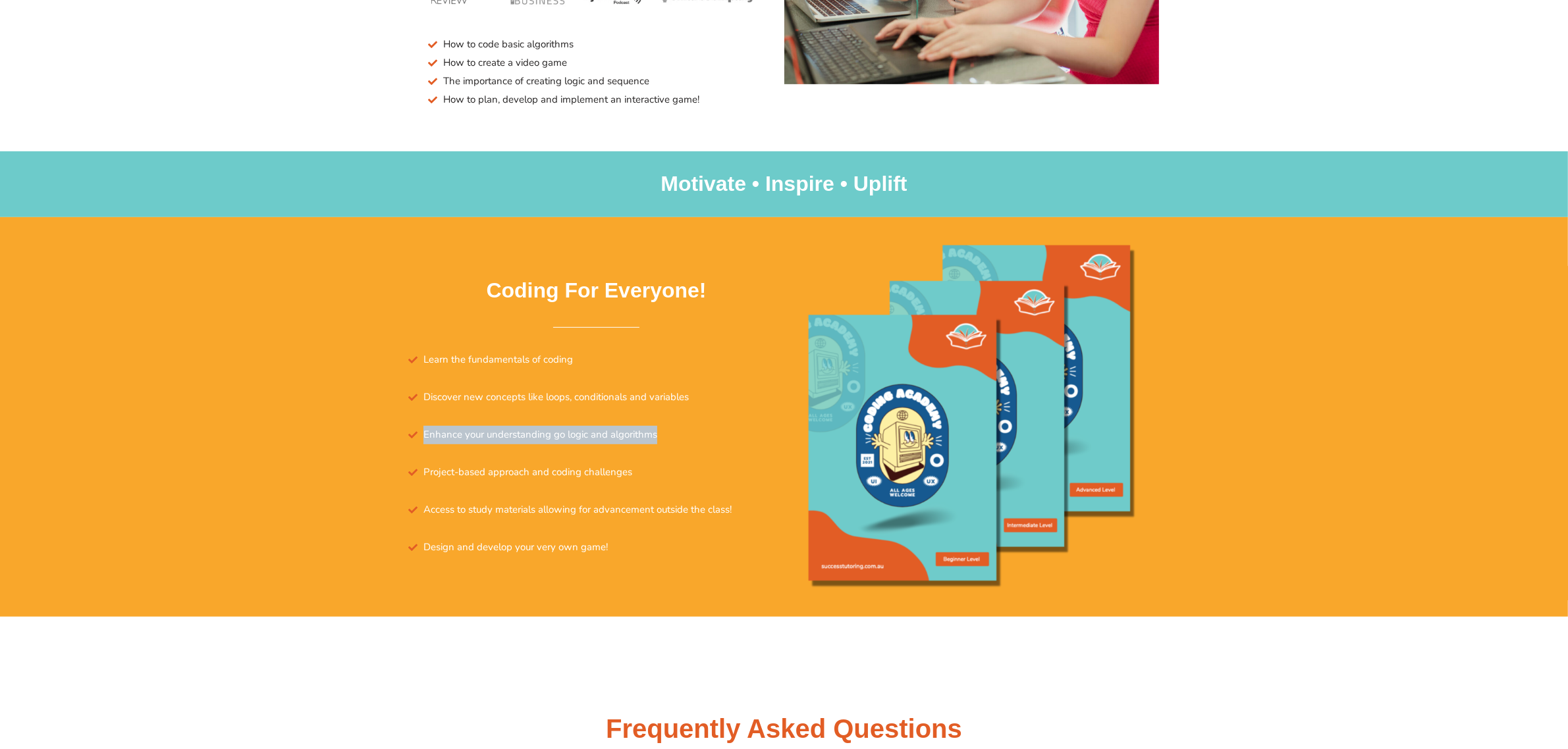
drag, startPoint x: 422, startPoint y: 434, endPoint x: 661, endPoint y: 436, distance: 239.0
click at [661, 436] on li "Enhance your understanding go logic and algorithms" at bounding box center [597, 439] width 376 height 27
drag, startPoint x: 428, startPoint y: 471, endPoint x: 633, endPoint y: 469, distance: 205.0
click at [633, 469] on li "Project-based approach and coding challenges" at bounding box center [597, 477] width 376 height 27
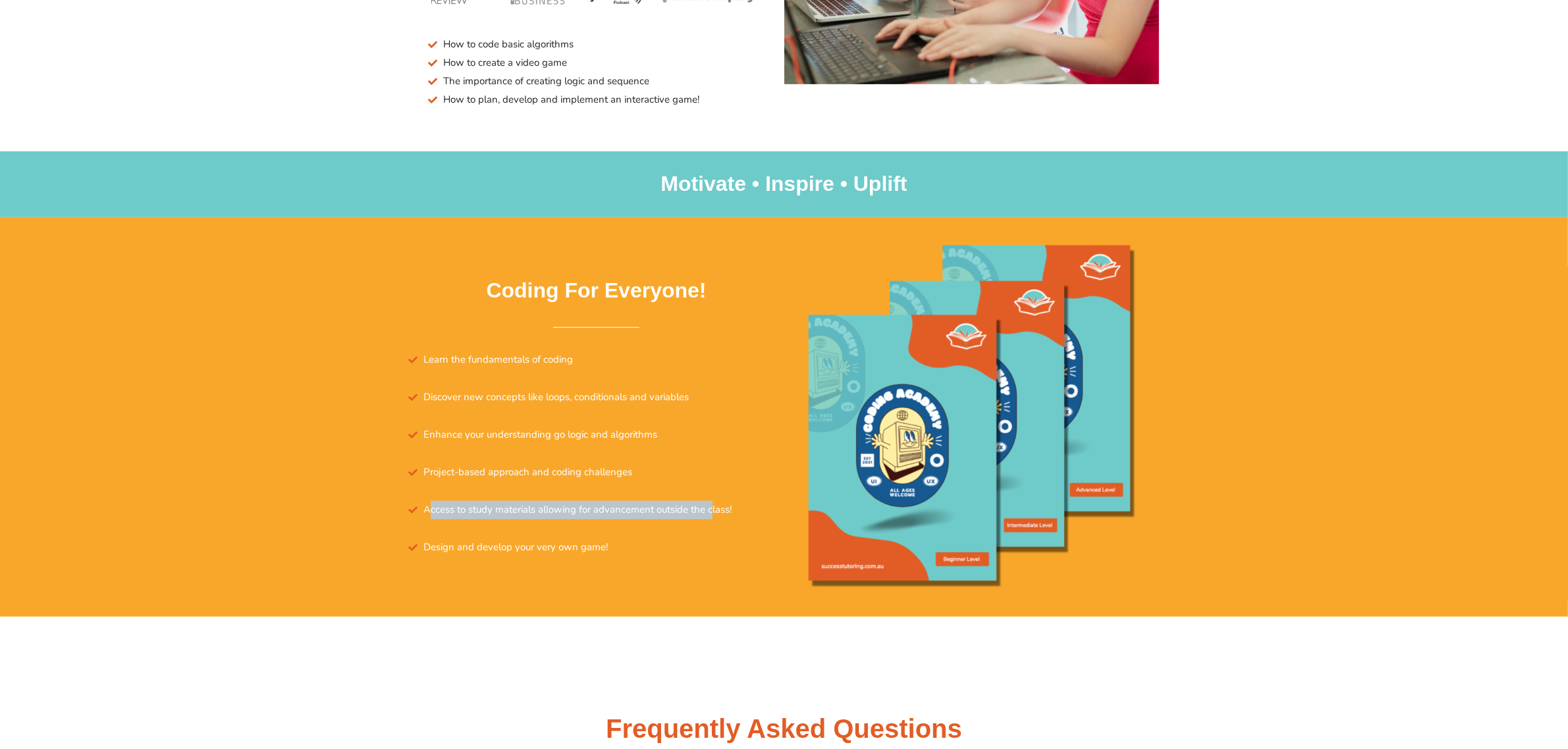
drag, startPoint x: 431, startPoint y: 508, endPoint x: 713, endPoint y: 509, distance: 282.0
click at [713, 509] on span "Access to study materials allowing for advancement outside the class!" at bounding box center [576, 511] width 312 height 19
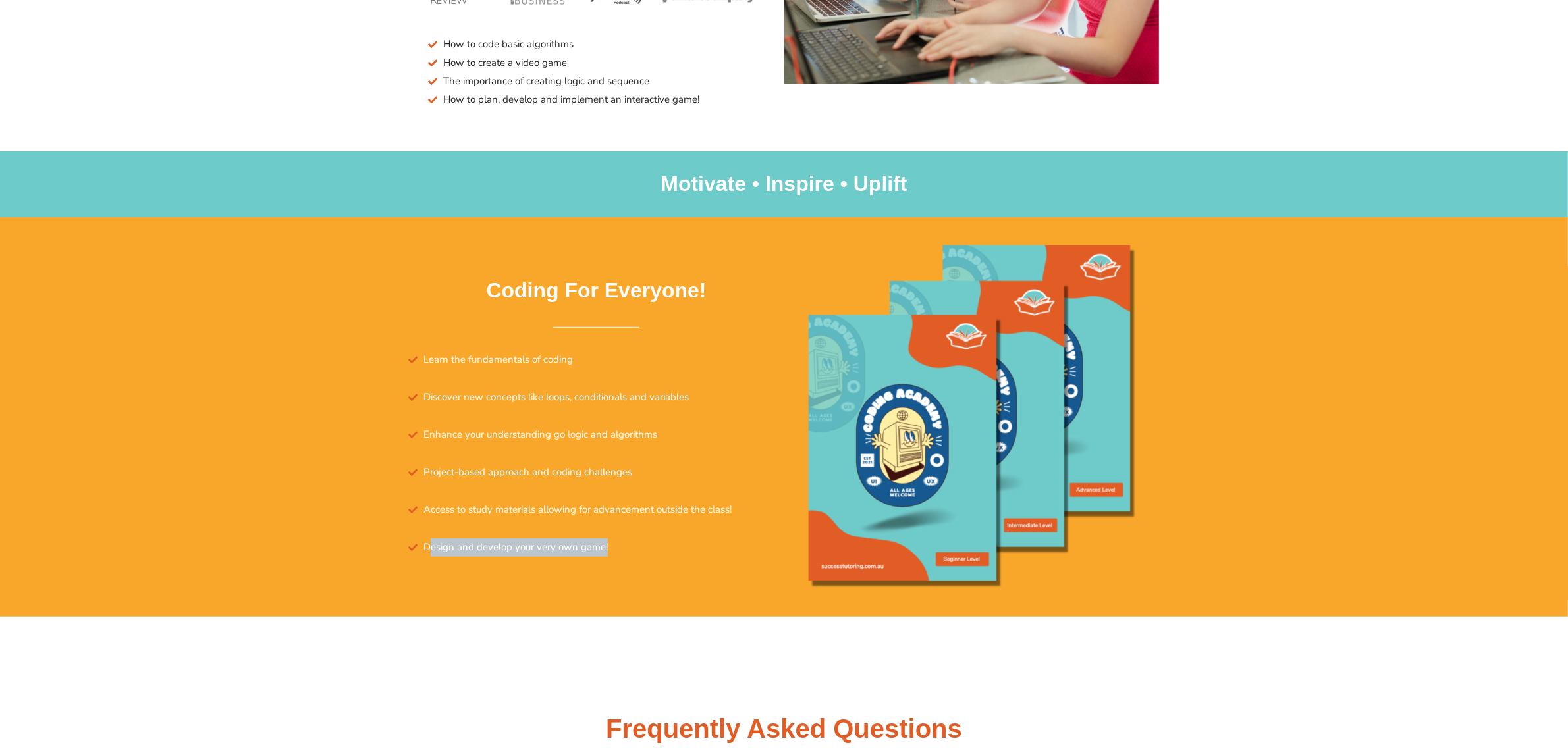
drag, startPoint x: 433, startPoint y: 548, endPoint x: 615, endPoint y: 548, distance: 182.0
click at [615, 548] on li "Design and develop your very own game!" at bounding box center [597, 548] width 376 height 19
click at [102, 358] on section "Coding For Everyone! Learn the fundamentals of coding Discover new concepts lik…" at bounding box center [784, 417] width 1568 height 400
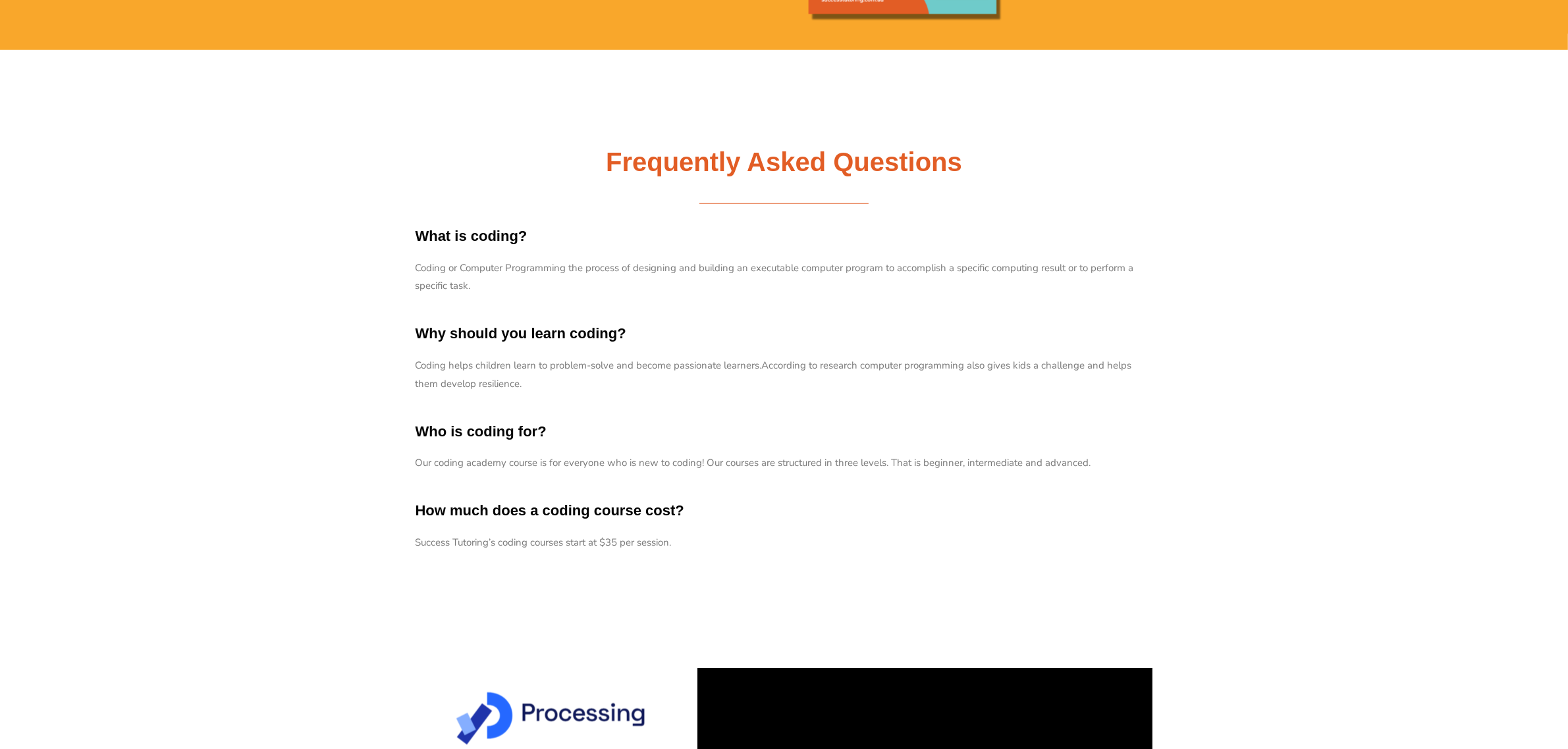
scroll to position [1482, 0]
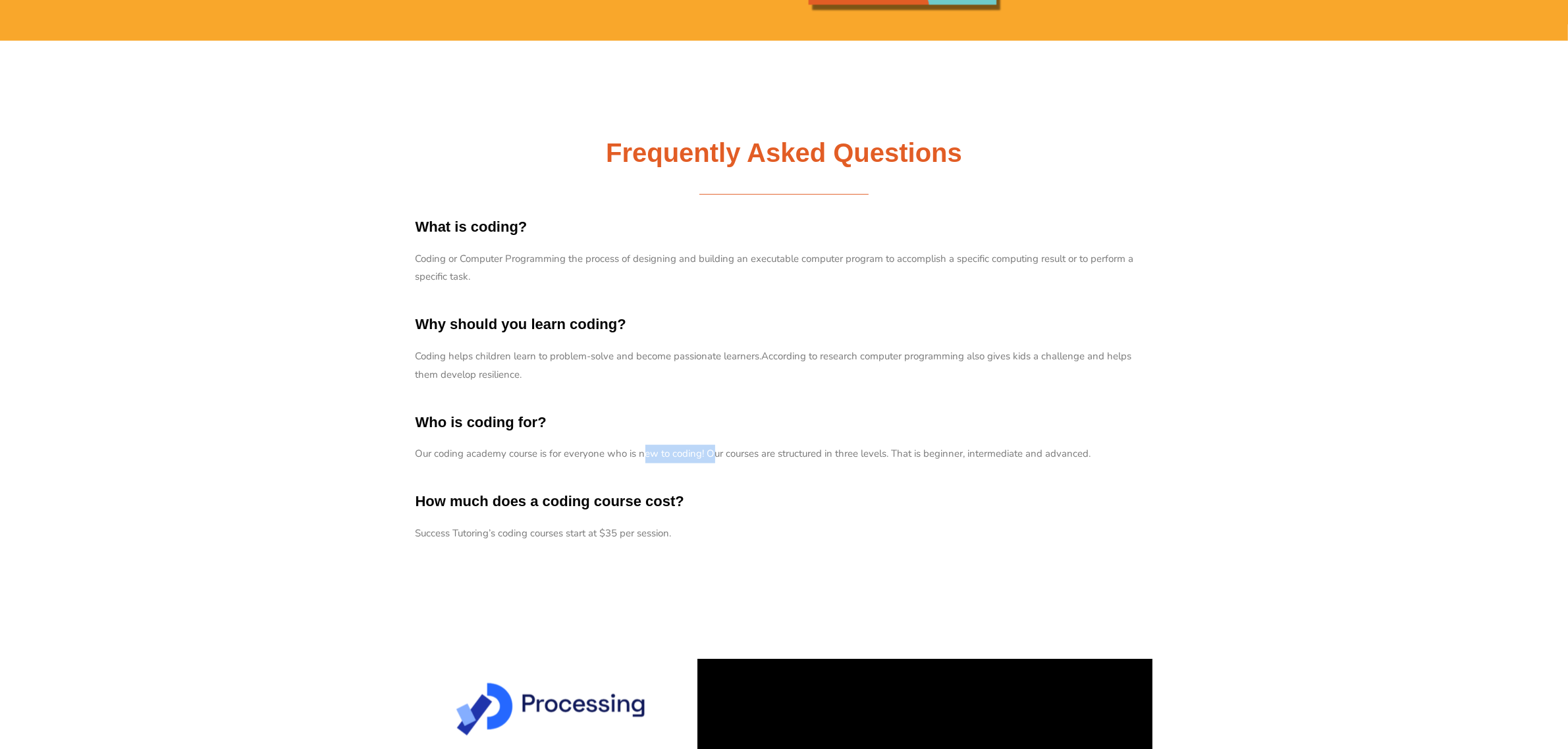
click at [715, 455] on p "Our coding academy course is for everyone who is new to coding! Our courses are…" at bounding box center [784, 455] width 738 height 19
drag, startPoint x: 726, startPoint y: 455, endPoint x: 752, endPoint y: 418, distance: 45.2
click at [788, 455] on p "Our coding academy course is for everyone who is new to coding! Our courses are…" at bounding box center [784, 455] width 738 height 19
click at [817, 466] on div "Our coding academy course is for everyone who is new to coding! Our courses are…" at bounding box center [784, 462] width 738 height 34
drag, startPoint x: 601, startPoint y: 530, endPoint x: 620, endPoint y: 530, distance: 19.0
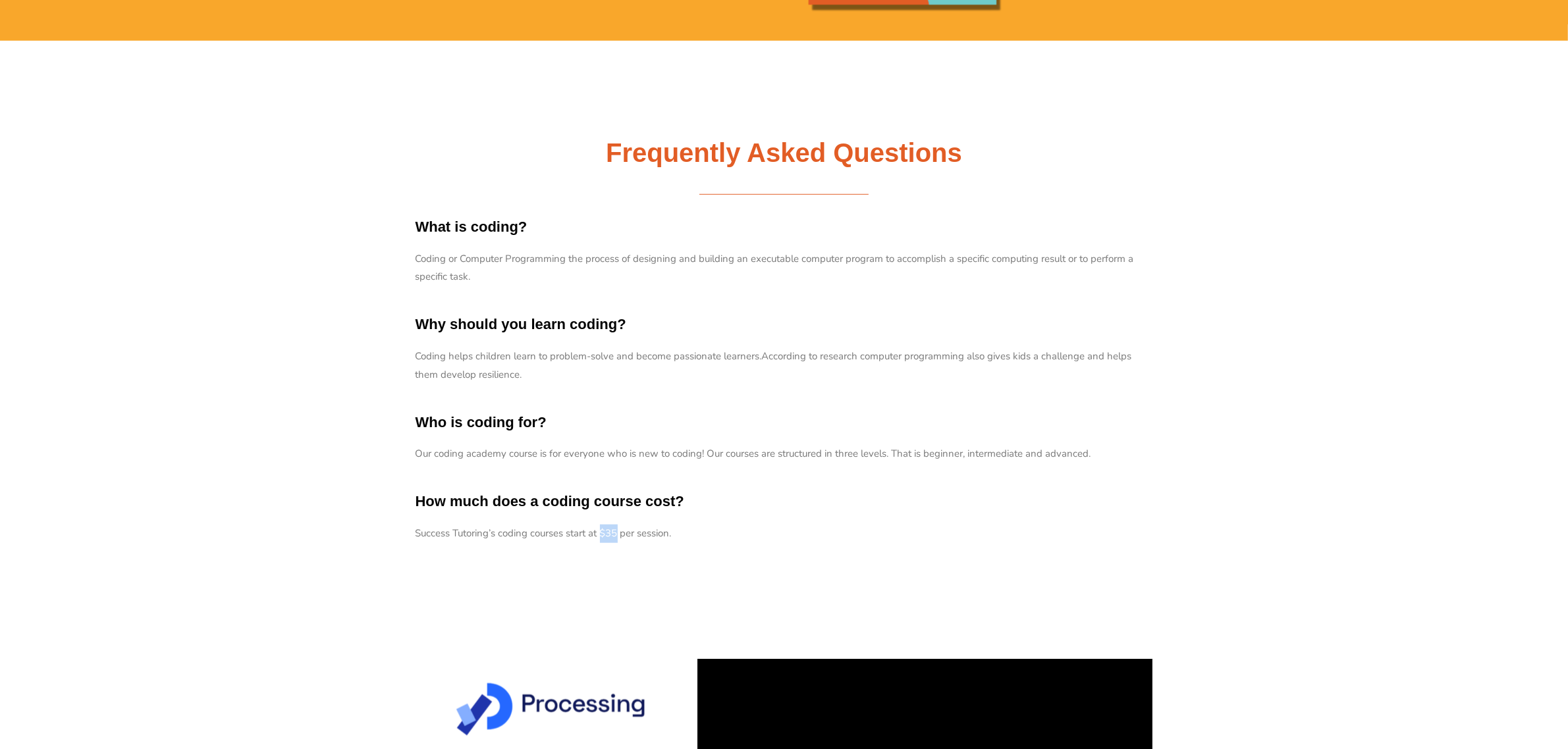
click at [620, 530] on p "Success Tutoring’s coding courses start at $35 per session." at bounding box center [784, 534] width 738 height 19
click at [805, 547] on div "Success Tutoring’s coding courses start at $35 per session." at bounding box center [784, 542] width 738 height 34
drag, startPoint x: 415, startPoint y: 535, endPoint x: 705, endPoint y: 537, distance: 290.0
click at [705, 537] on p "Success Tutoring’s coding courses start at $35 per session." at bounding box center [784, 534] width 738 height 19
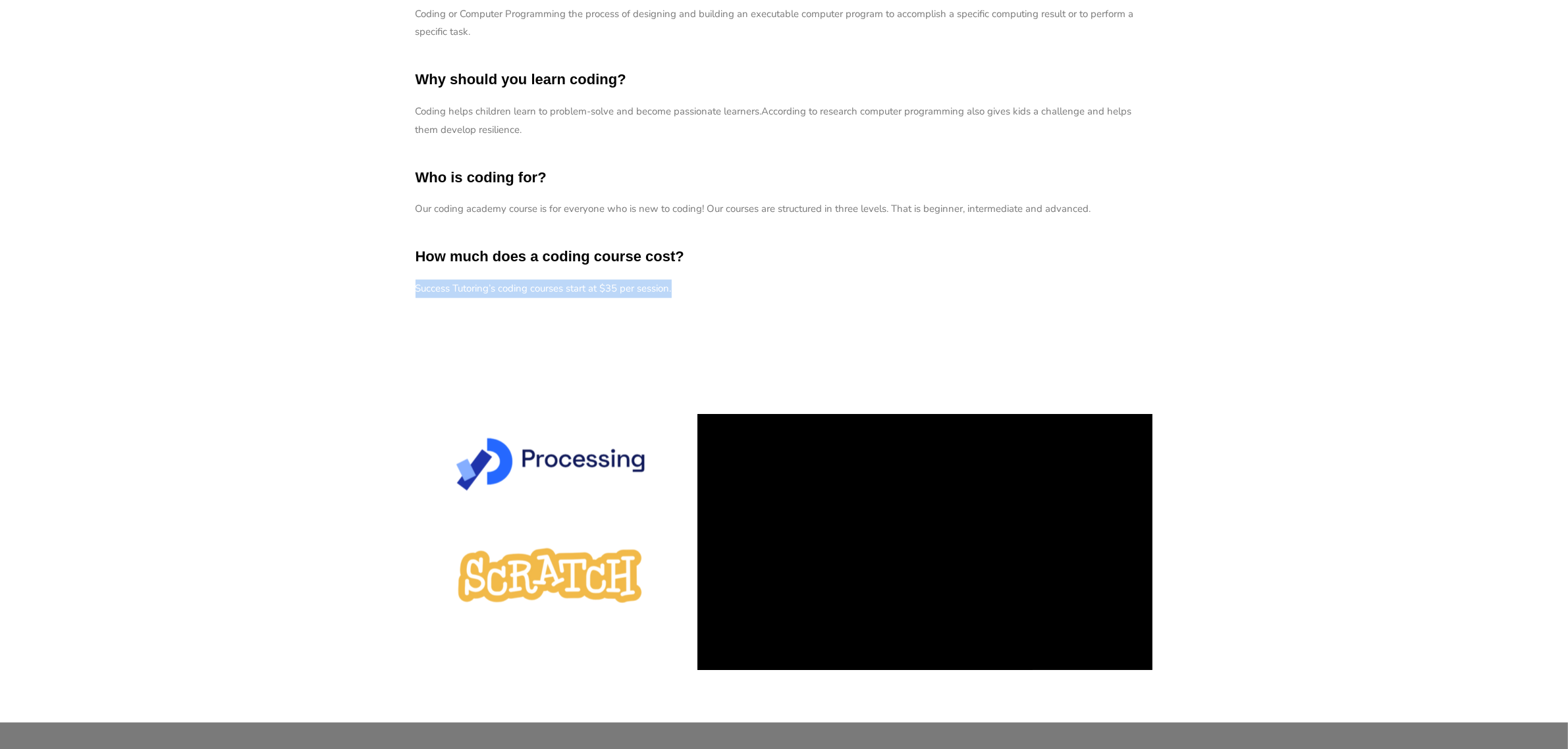
scroll to position [1728, 0]
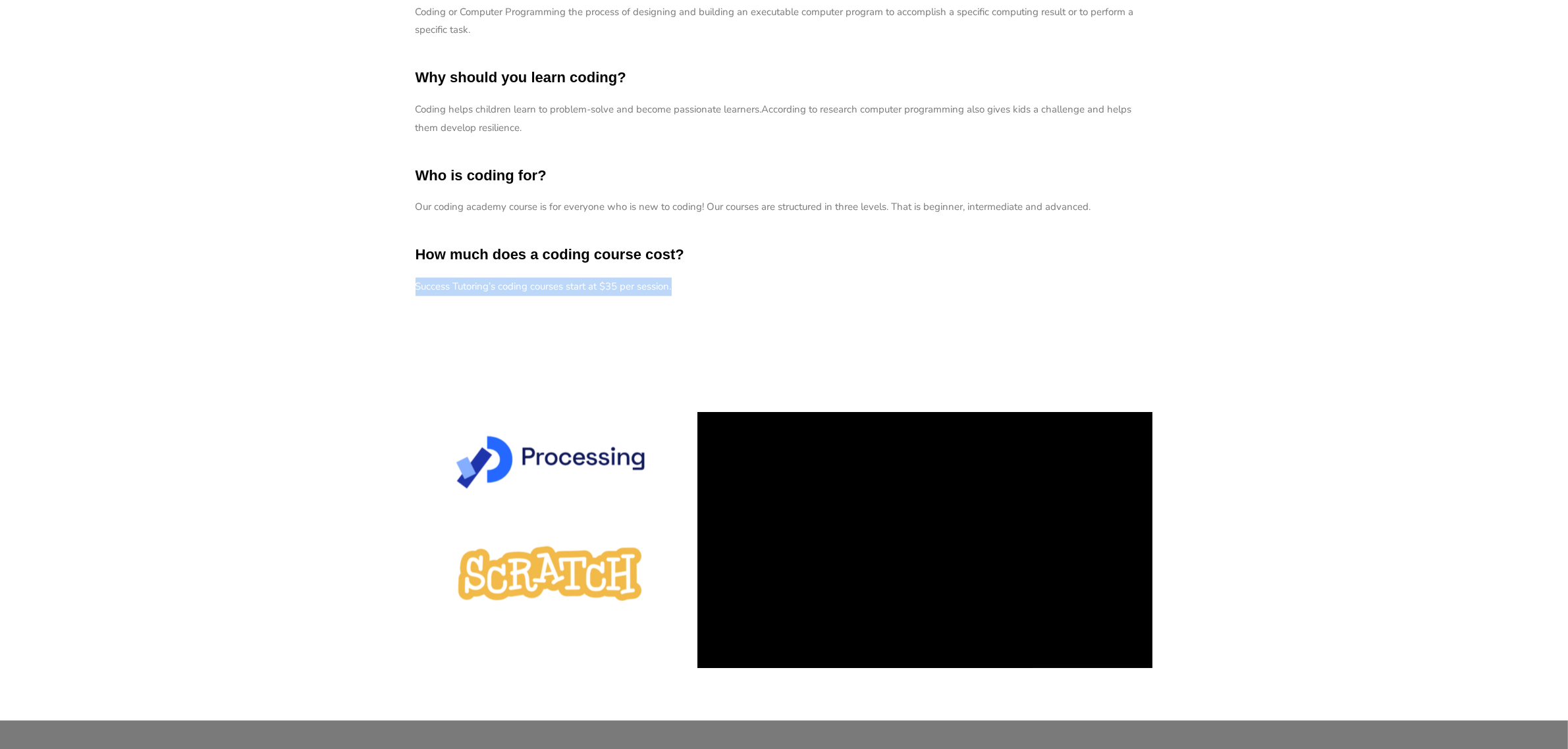
drag, startPoint x: 409, startPoint y: 373, endPoint x: 405, endPoint y: 316, distance: 57.1
click at [413, 373] on div "Frequently Asked Questions What is coding? Coding or Computer Programming the p…" at bounding box center [784, 99] width 751 height 612
click at [426, 305] on div "Success Tutoring’s coding courses start at $35 per session." at bounding box center [784, 295] width 738 height 34
drag, startPoint x: 693, startPoint y: 282, endPoint x: 409, endPoint y: 301, distance: 284.6
click at [409, 301] on div "Frequently Asked Questions What is coding? Coding or Computer Programming the p…" at bounding box center [784, 99] width 751 height 437
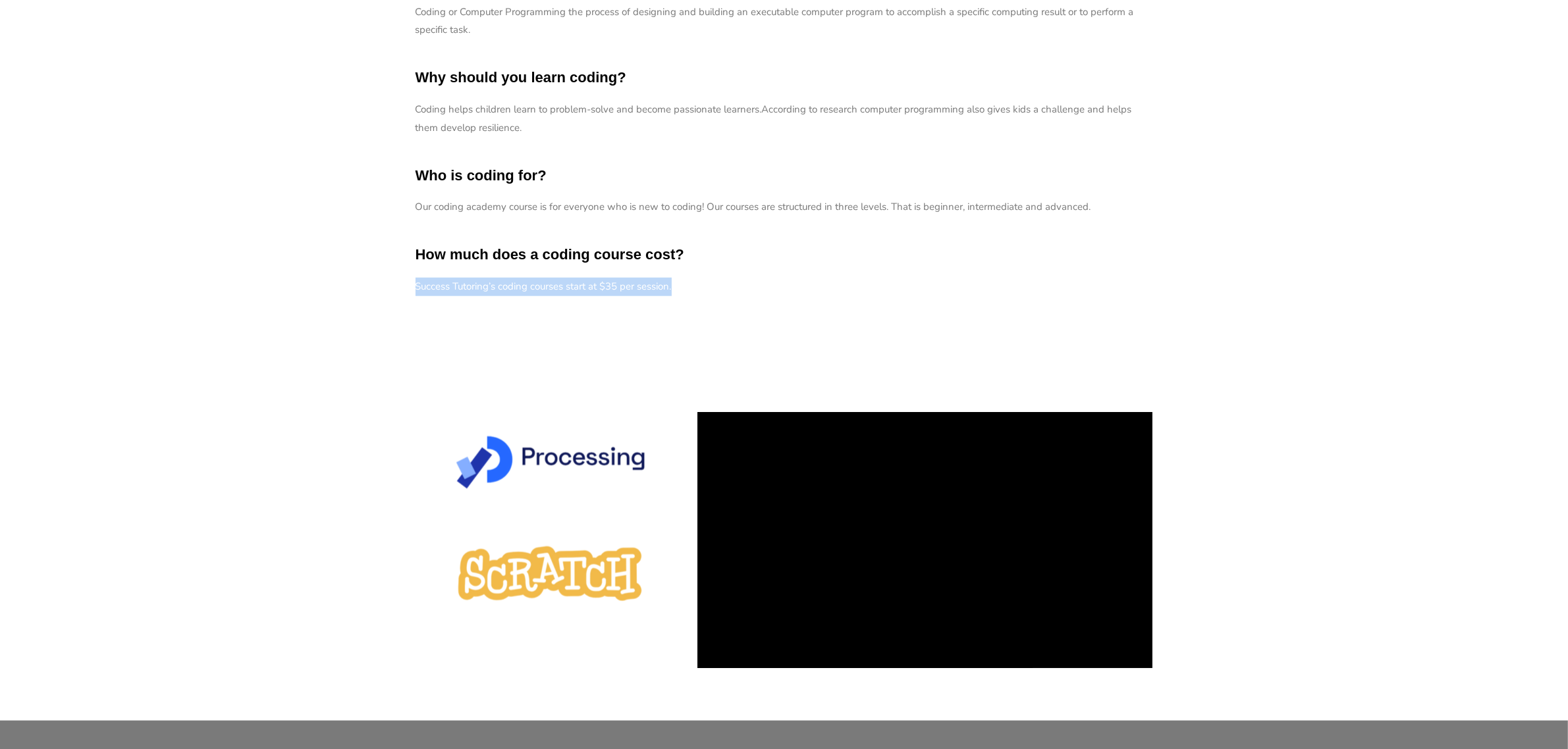
copy p "Success Tutoring’s coding courses start at $35 per session."
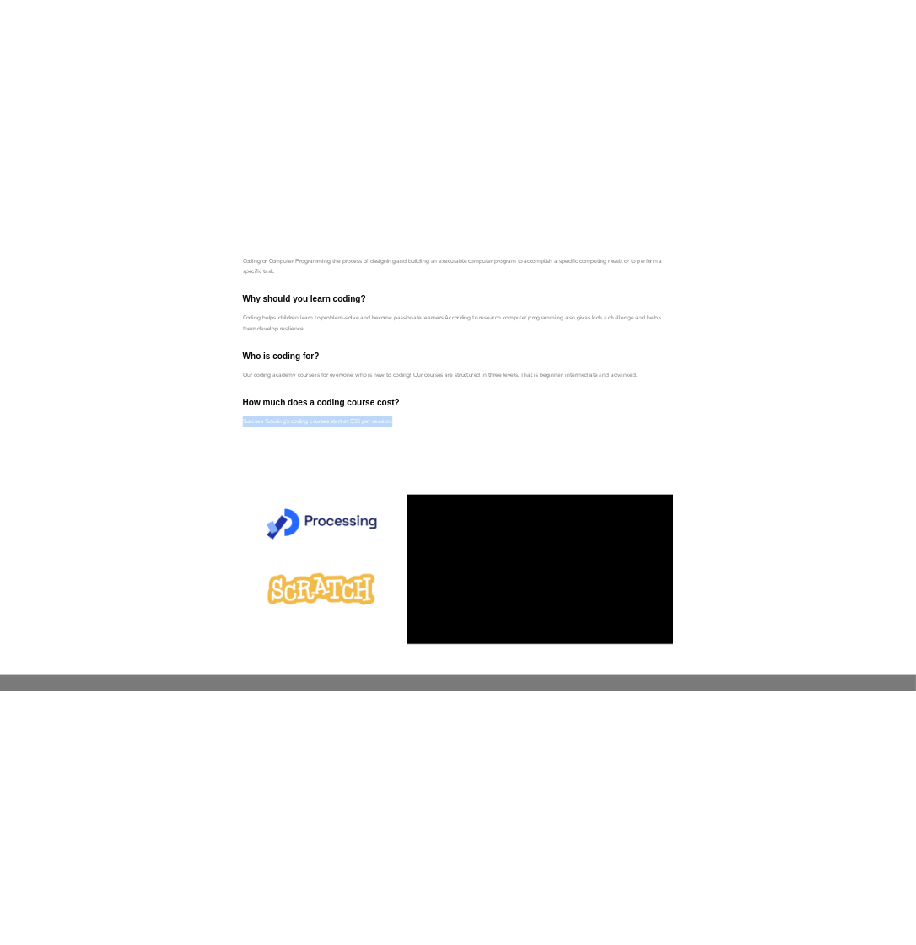
scroll to position [2206, 0]
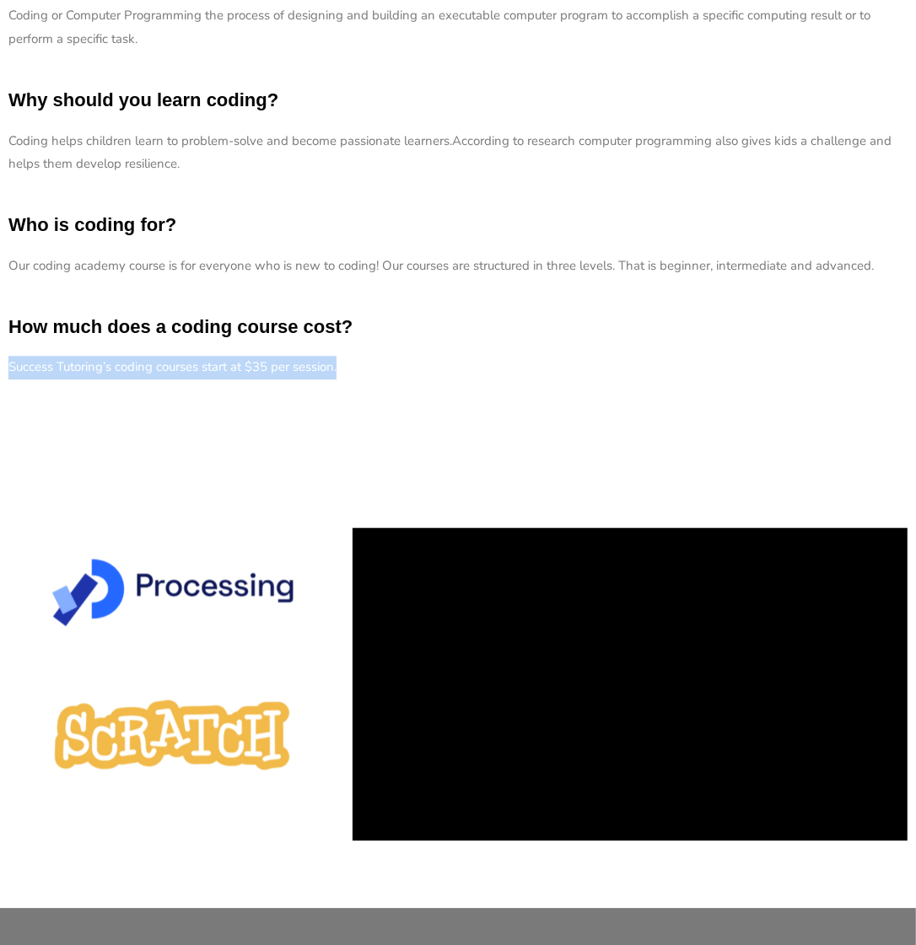
click at [649, 417] on div "Frequently Asked Questions What is coding? Coding or Computer Programming the p…" at bounding box center [458, 127] width 916 height 783
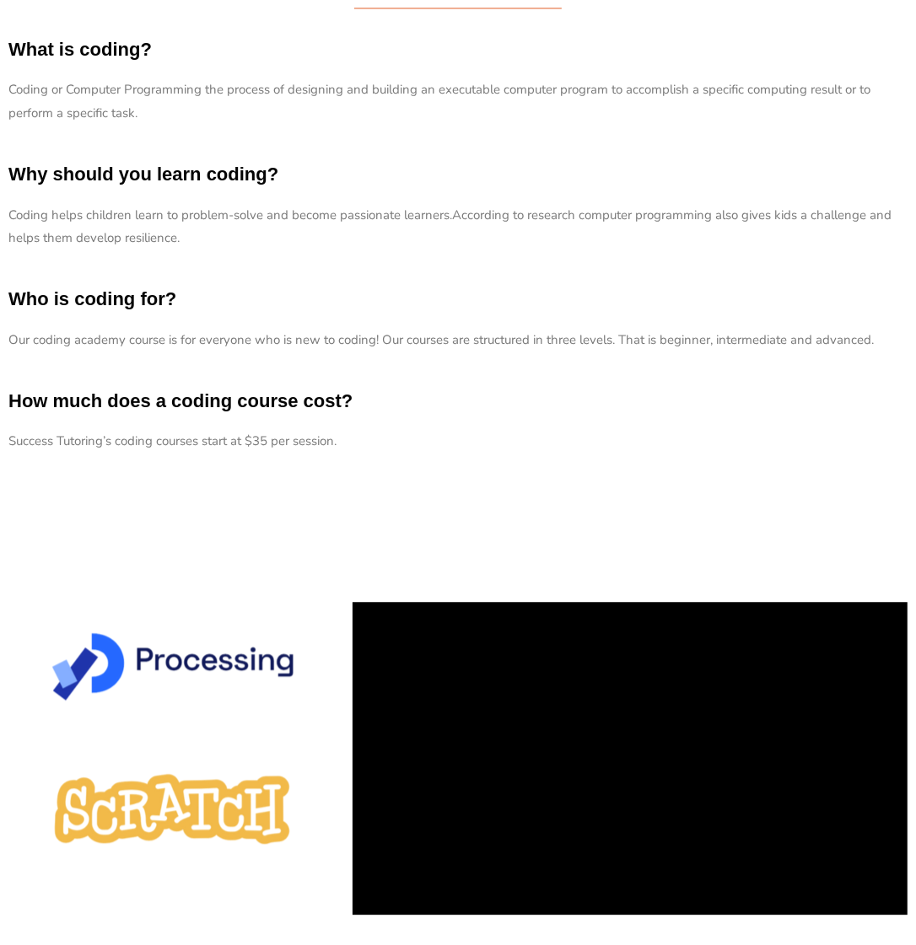
scroll to position [1995, 0]
